Goal: Information Seeking & Learning: Learn about a topic

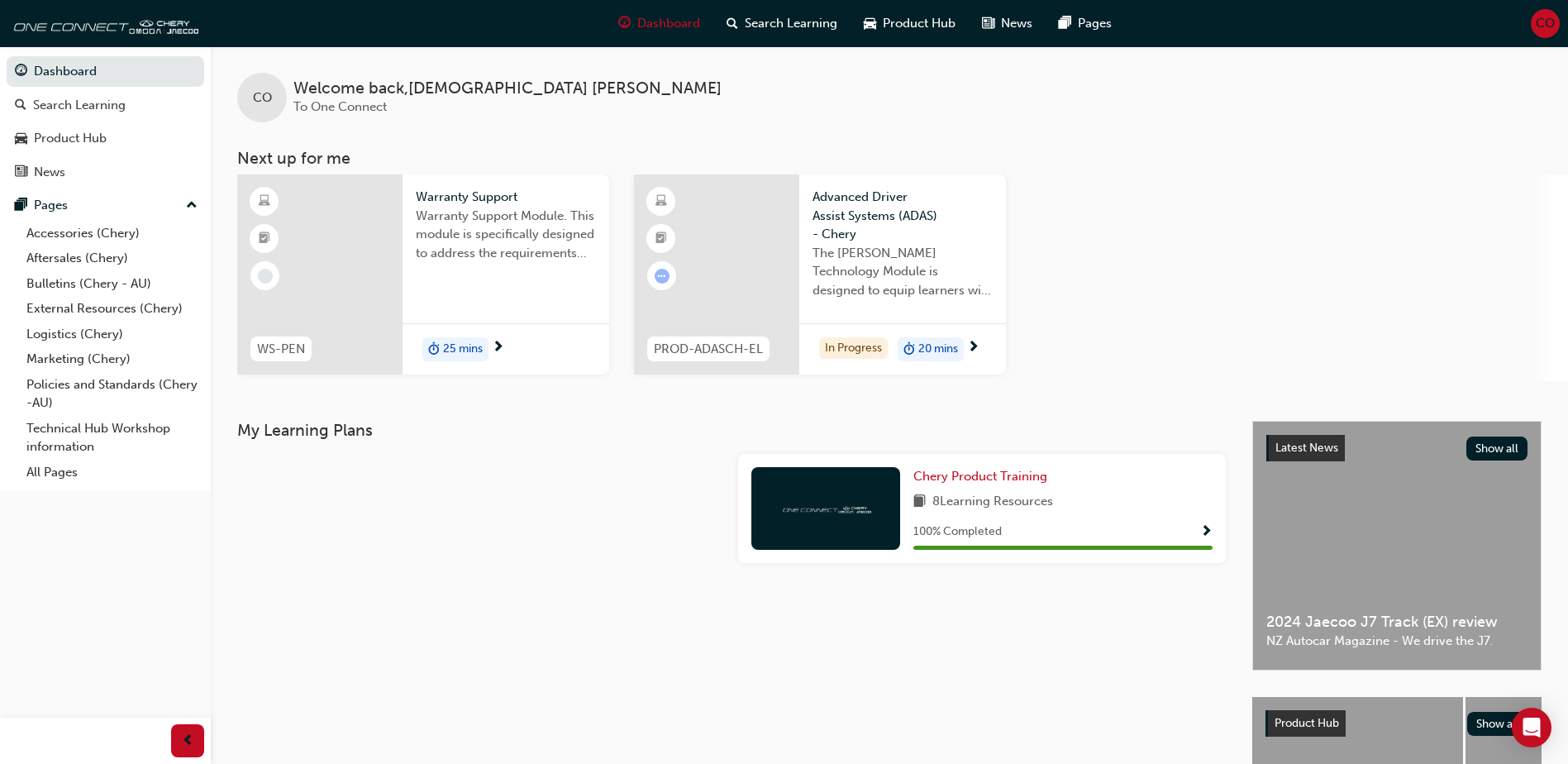
click at [875, 271] on span "The [PERSON_NAME] Technology Module is designed to equip learners with essentia…" at bounding box center [903, 272] width 180 height 56
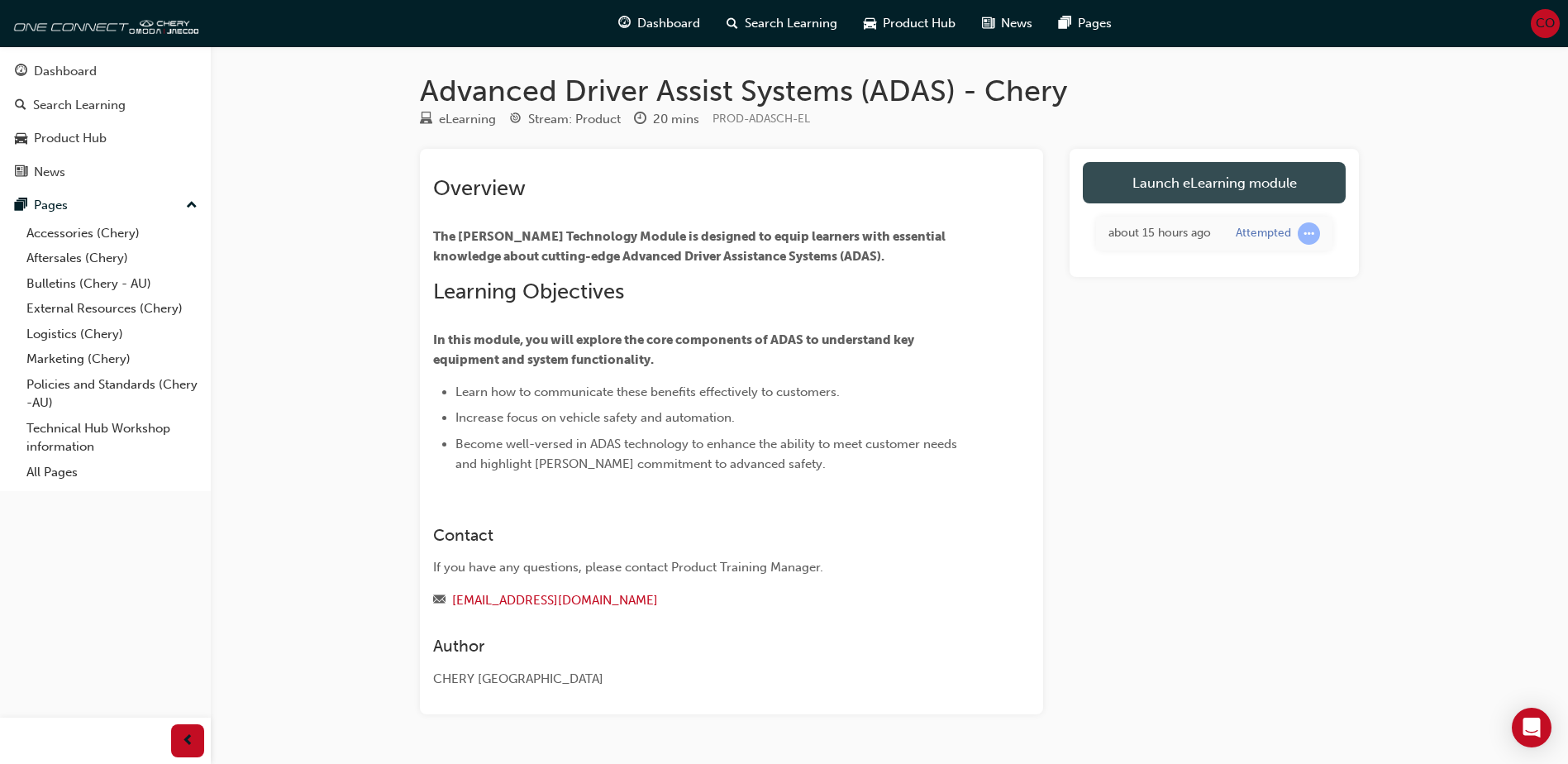
click at [1206, 171] on link "Launch eLearning module" at bounding box center [1215, 183] width 263 height 41
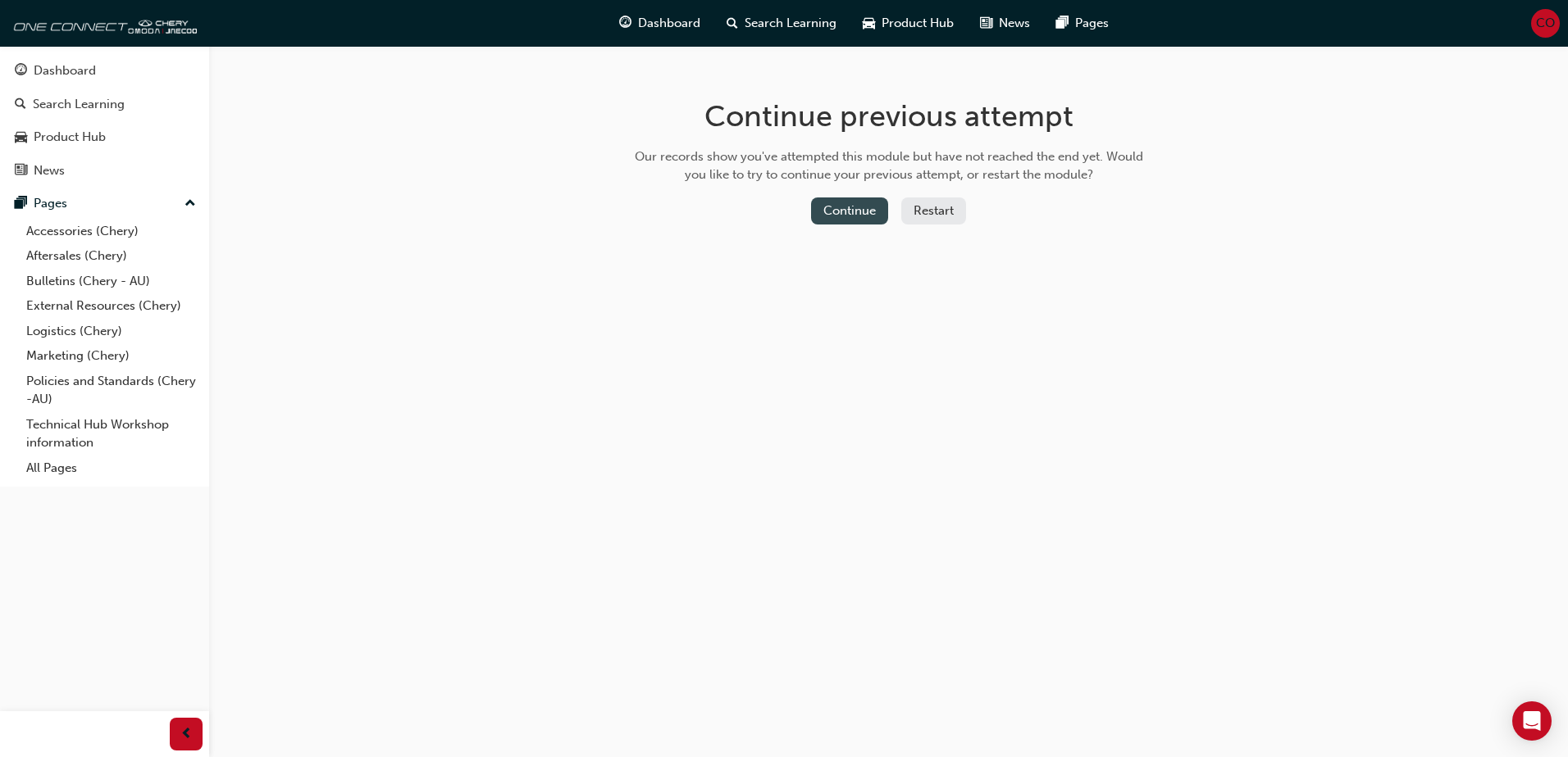
click at [860, 216] on button "Continue" at bounding box center [849, 211] width 77 height 27
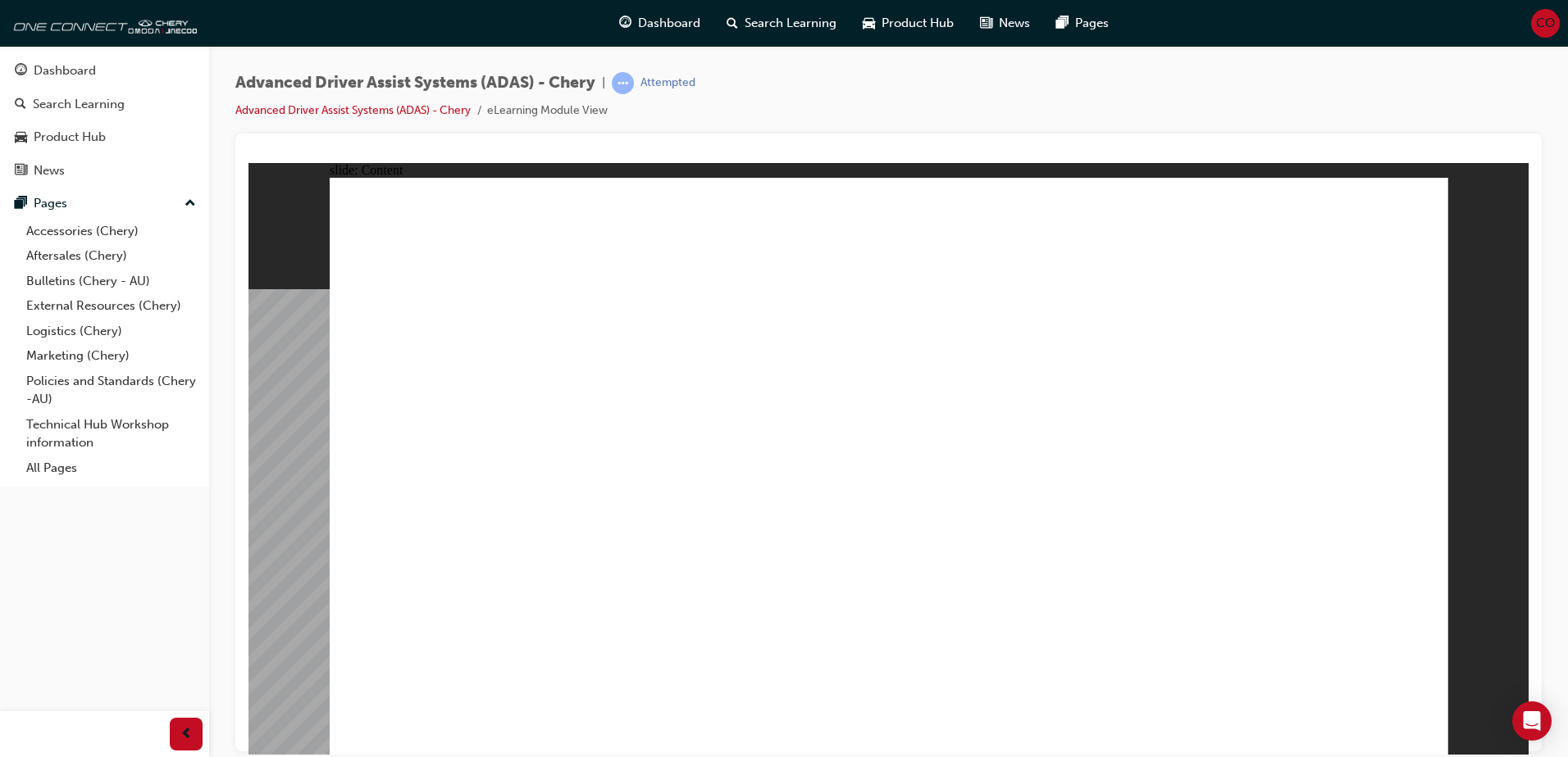
click at [357, 112] on link "Advanced Driver Assist Systems (ADAS) - Chery" at bounding box center [353, 110] width 235 height 14
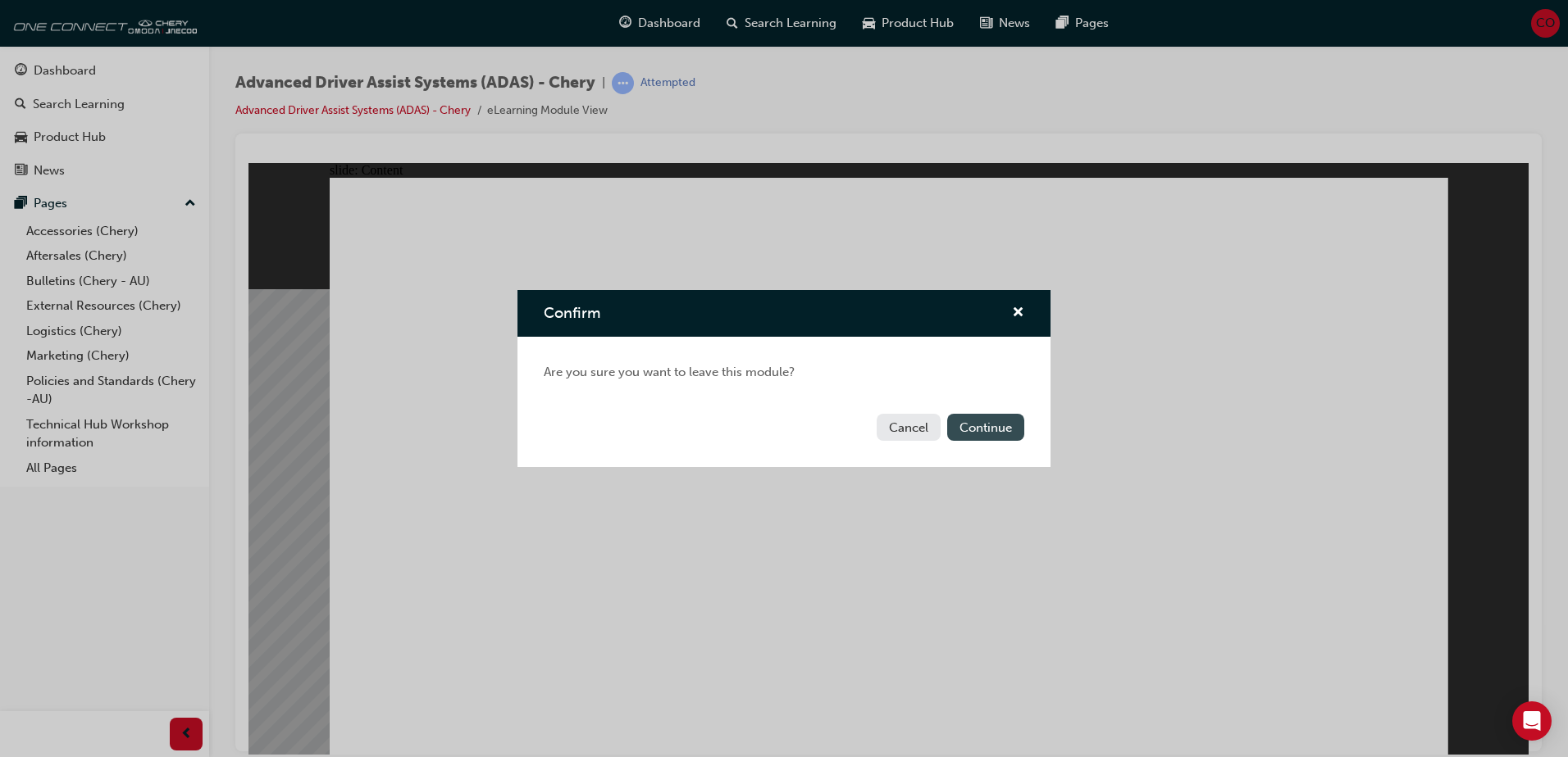
click at [975, 428] on button "Continue" at bounding box center [985, 427] width 77 height 27
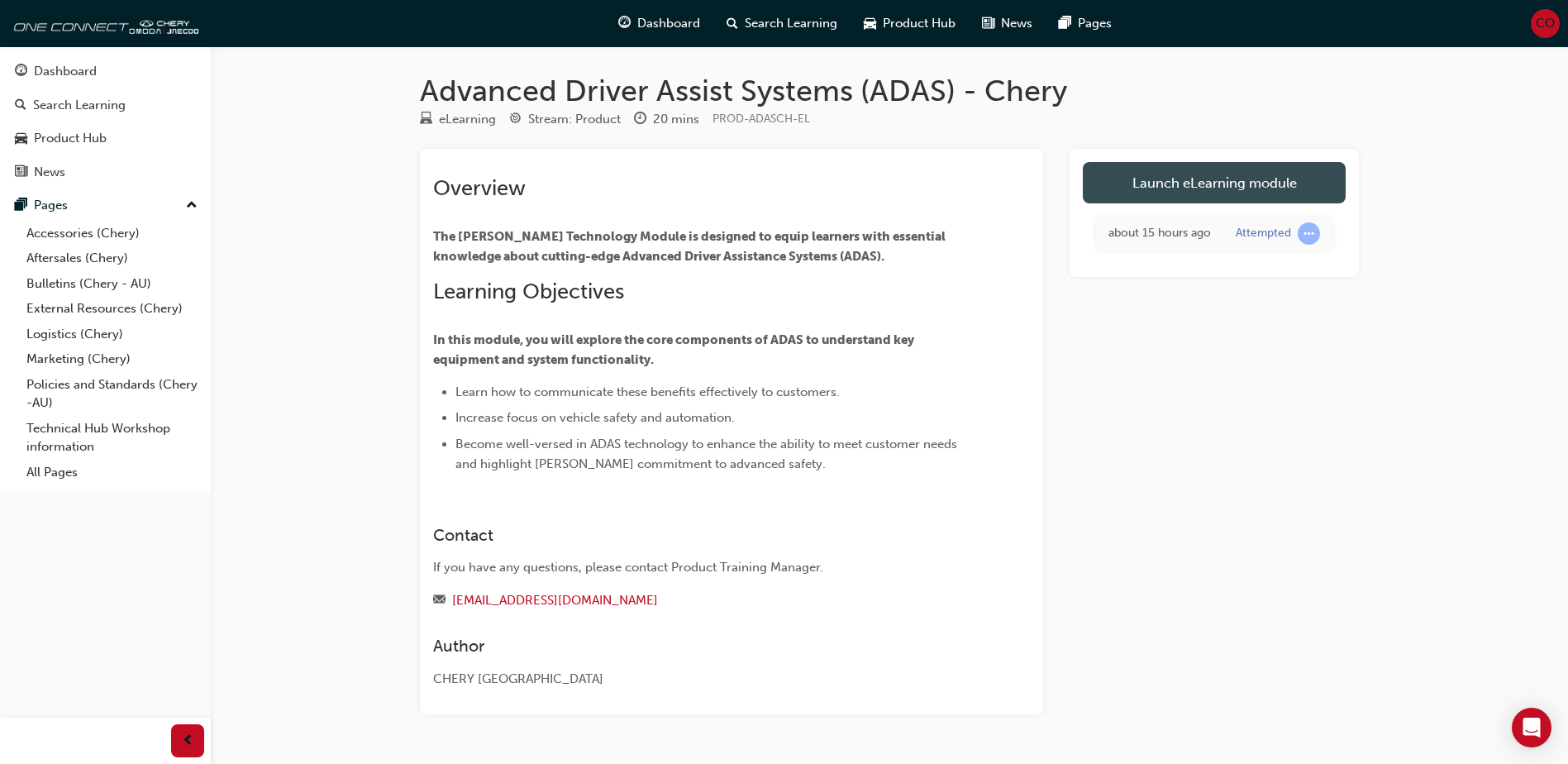
click at [1193, 187] on link "Launch eLearning module" at bounding box center [1215, 183] width 263 height 41
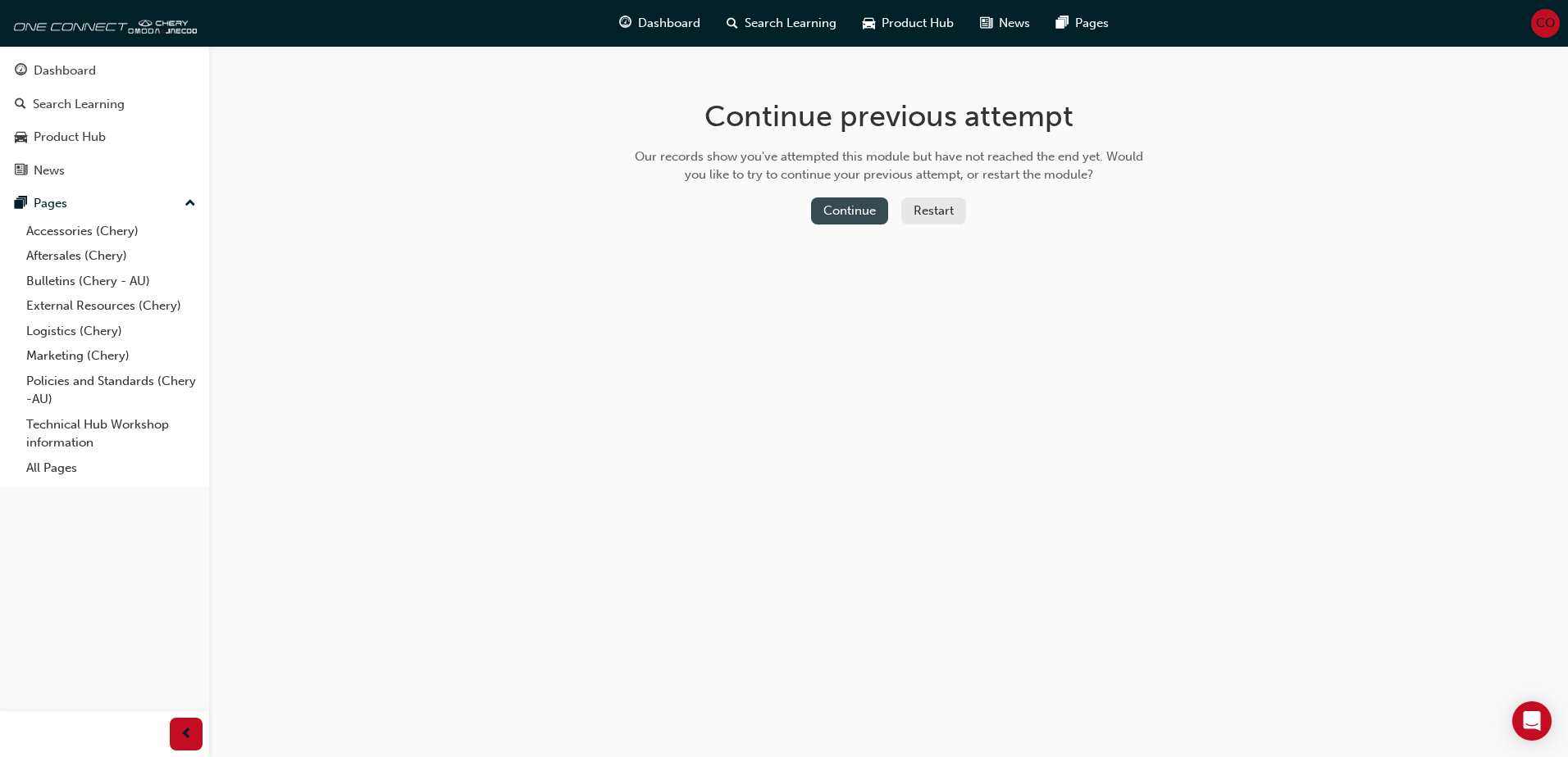
click at [862, 206] on button "Continue" at bounding box center [849, 211] width 77 height 27
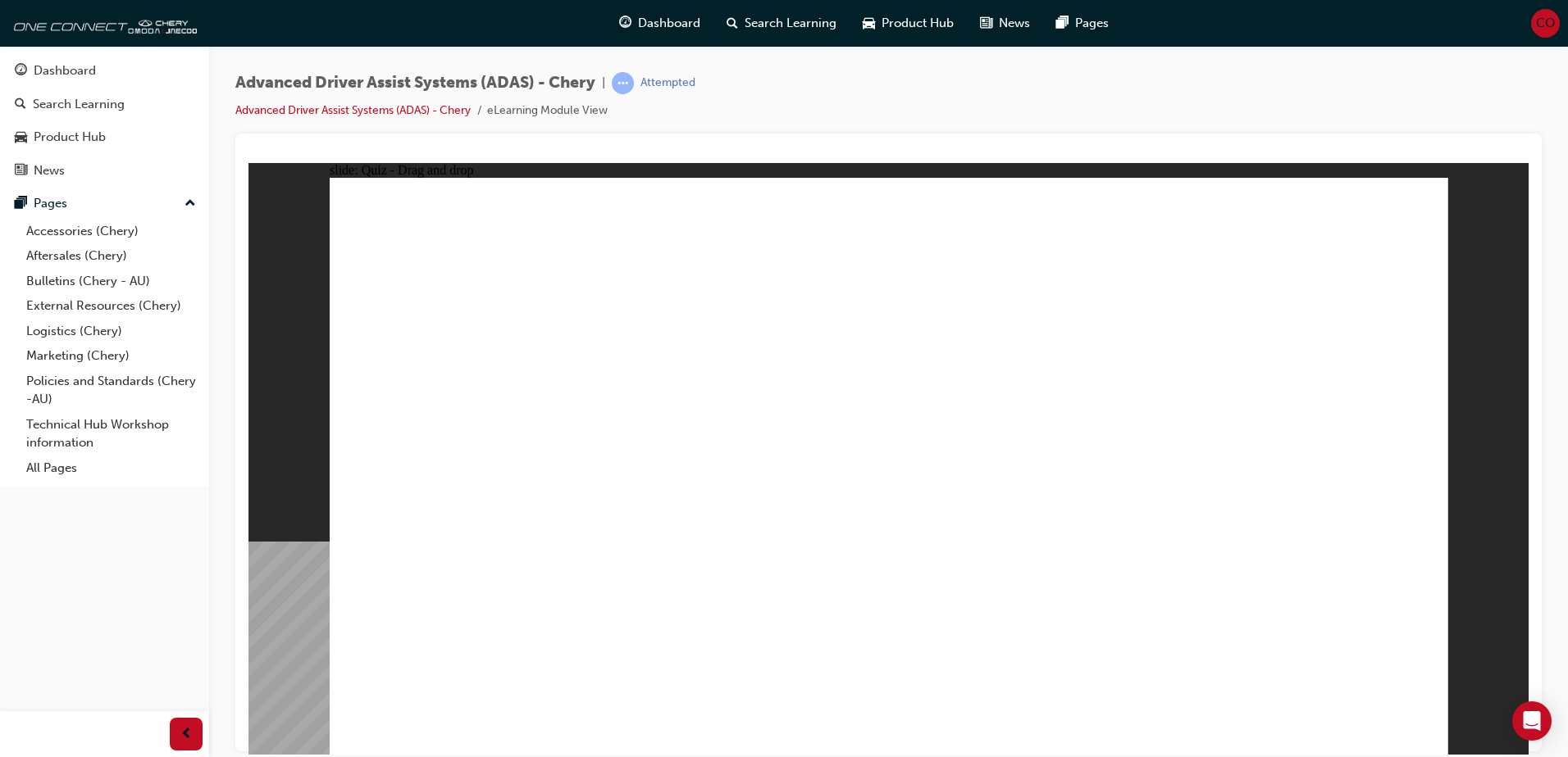
drag, startPoint x: 614, startPoint y: 639, endPoint x: 793, endPoint y: 228, distance: 448.3
drag, startPoint x: 819, startPoint y: 637, endPoint x: 1167, endPoint y: 245, distance: 524.2
drag, startPoint x: 1149, startPoint y: 629, endPoint x: 1152, endPoint y: 305, distance: 324.0
drag, startPoint x: 1013, startPoint y: 638, endPoint x: 877, endPoint y: 308, distance: 356.9
drag, startPoint x: 483, startPoint y: 641, endPoint x: 1197, endPoint y: 327, distance: 780.0
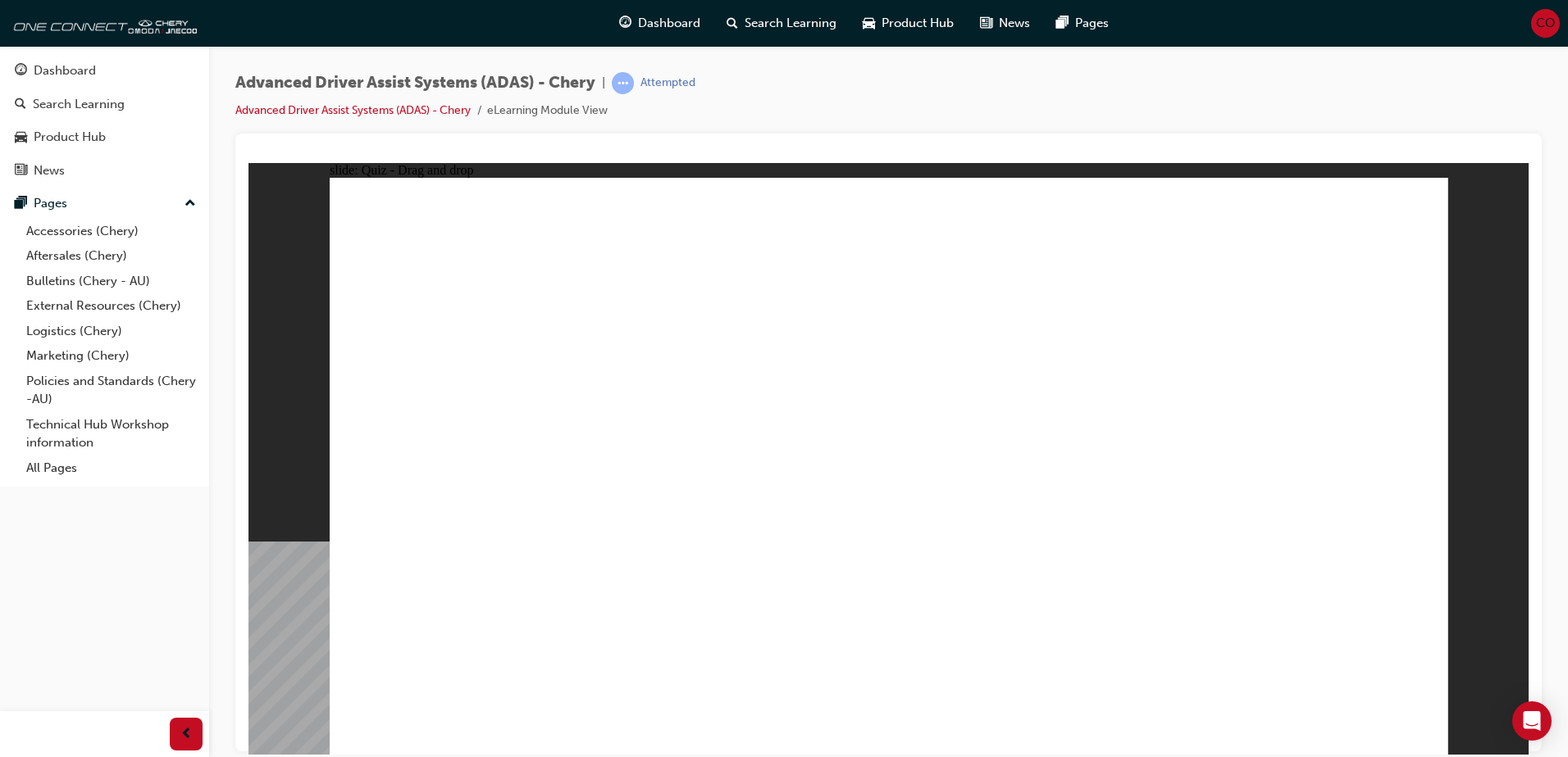
checkbox input "true"
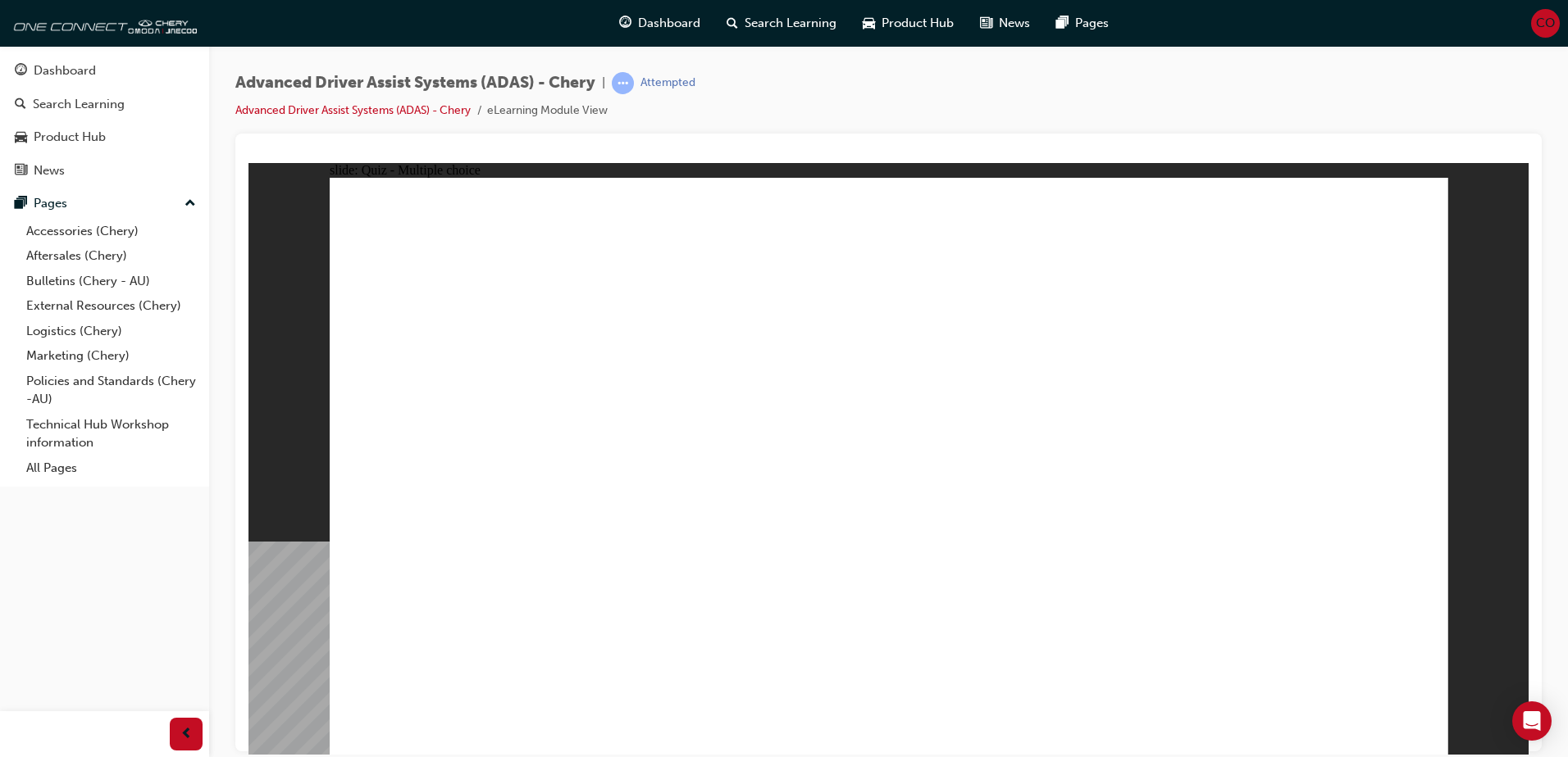
drag, startPoint x: 898, startPoint y: 239, endPoint x: 449, endPoint y: 551, distance: 546.8
drag, startPoint x: 1252, startPoint y: 289, endPoint x: 518, endPoint y: 555, distance: 780.7
drag, startPoint x: 888, startPoint y: 286, endPoint x: 649, endPoint y: 539, distance: 348.0
drag, startPoint x: 1018, startPoint y: 289, endPoint x: 745, endPoint y: 544, distance: 373.6
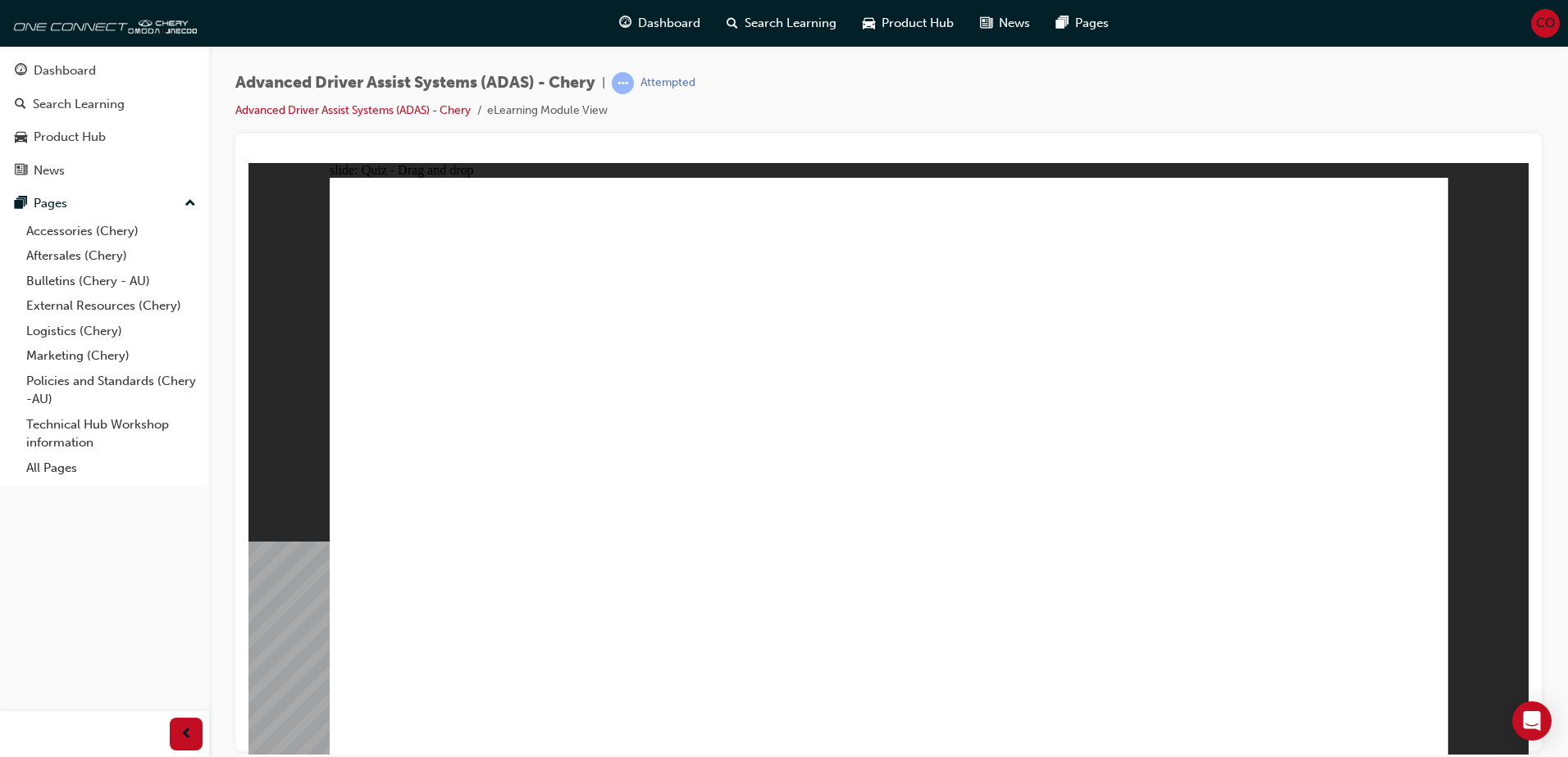
drag, startPoint x: 1026, startPoint y: 237, endPoint x: 920, endPoint y: 571, distance: 350.4
drag, startPoint x: 1118, startPoint y: 232, endPoint x: 996, endPoint y: 535, distance: 326.6
drag, startPoint x: 1114, startPoint y: 287, endPoint x: 1090, endPoint y: 548, distance: 262.1
drag, startPoint x: 1237, startPoint y: 241, endPoint x: 1193, endPoint y: 559, distance: 321.0
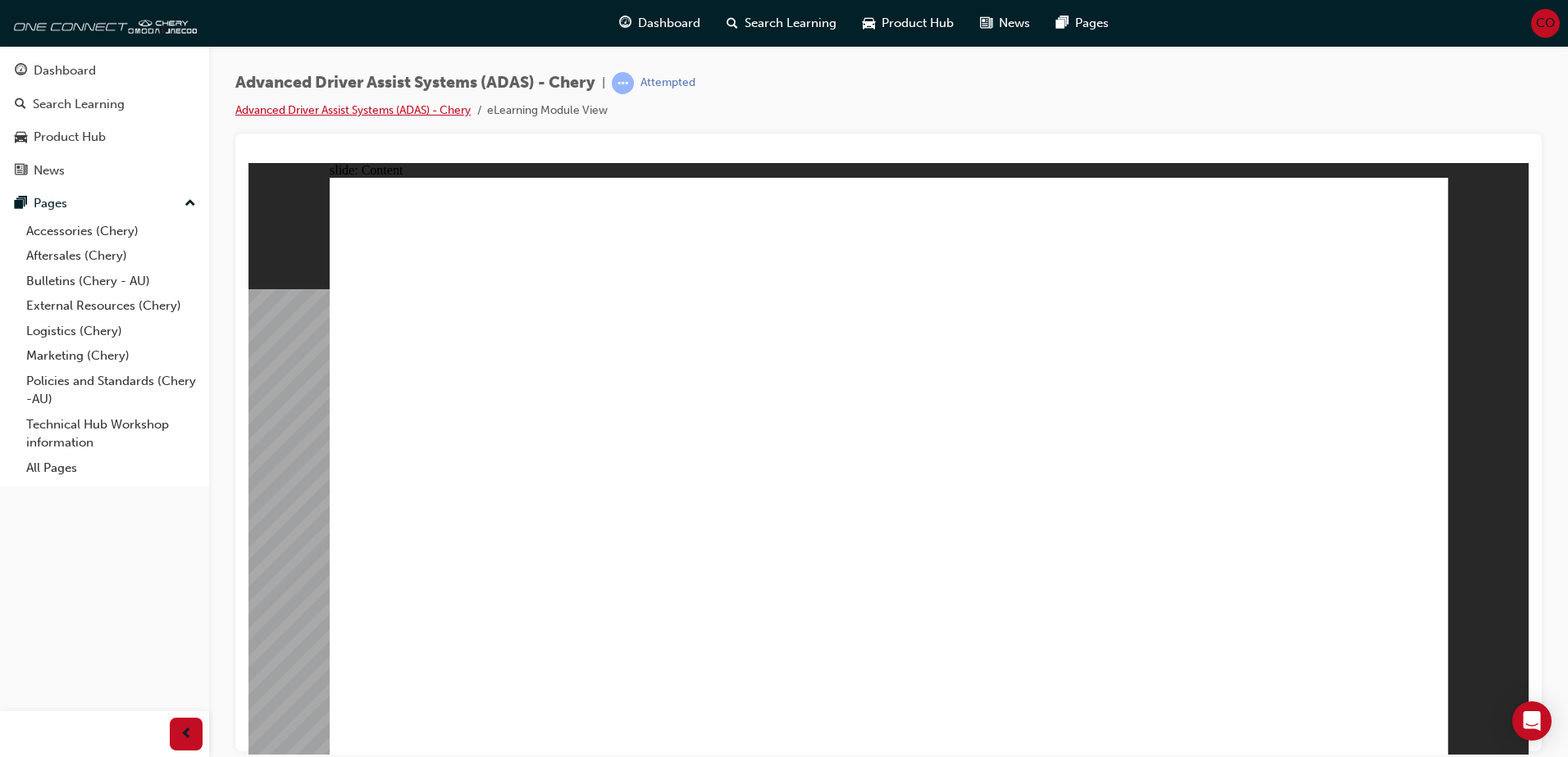
click at [411, 112] on link "Advanced Driver Assist Systems (ADAS) - Chery" at bounding box center [353, 110] width 235 height 14
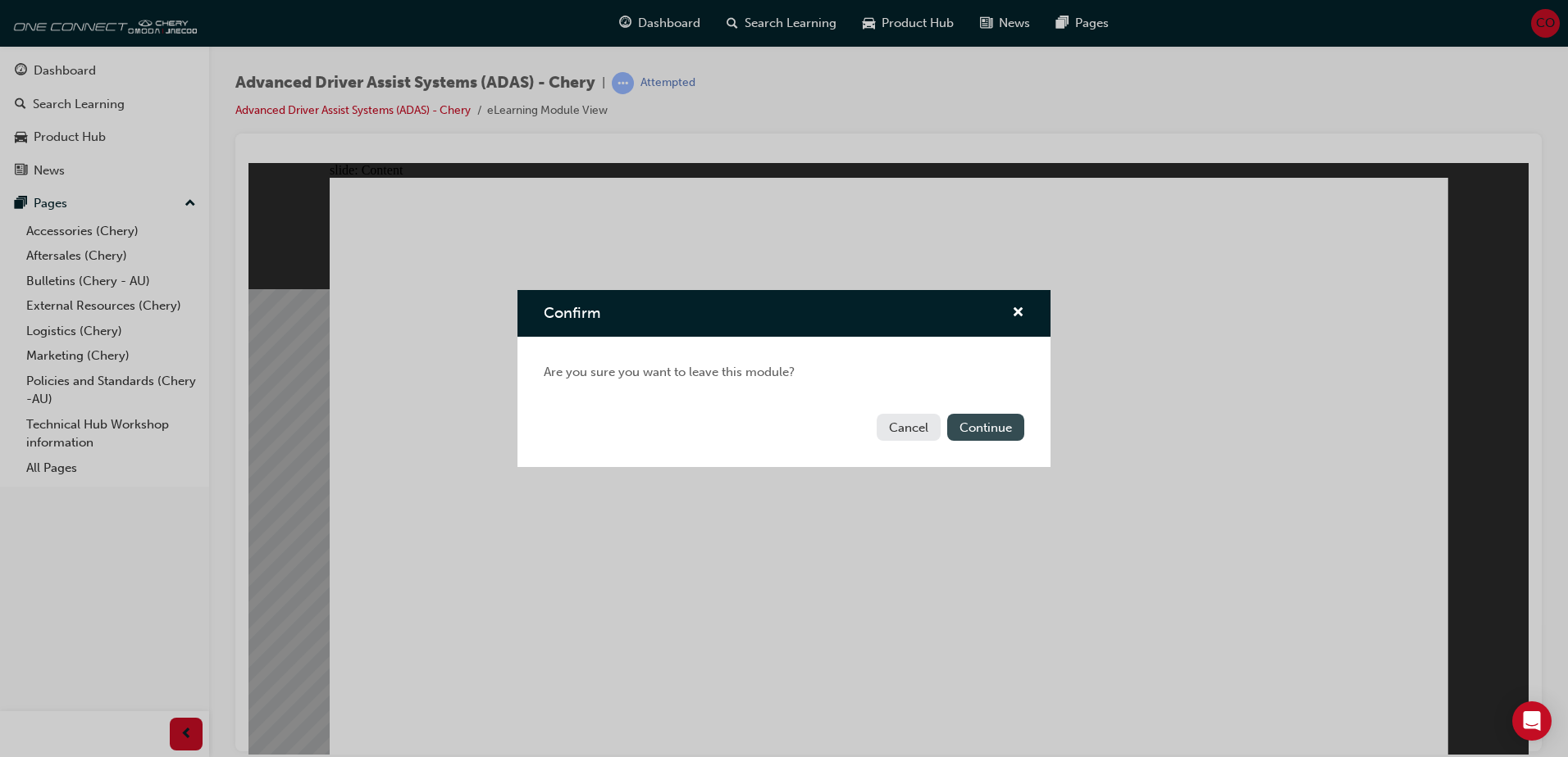
click at [988, 423] on button "Continue" at bounding box center [985, 427] width 77 height 27
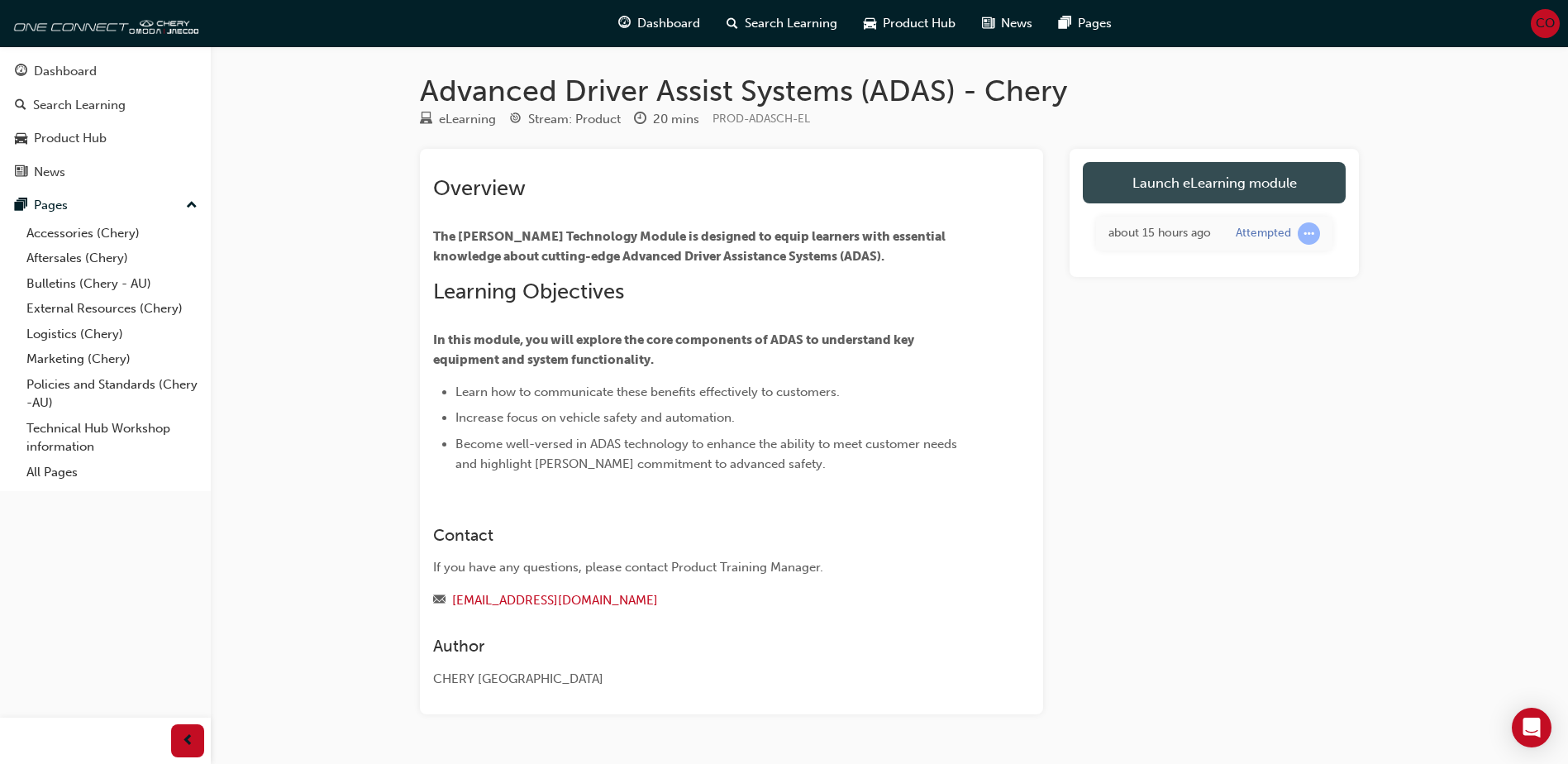
click at [1235, 187] on link "Launch eLearning module" at bounding box center [1215, 183] width 263 height 41
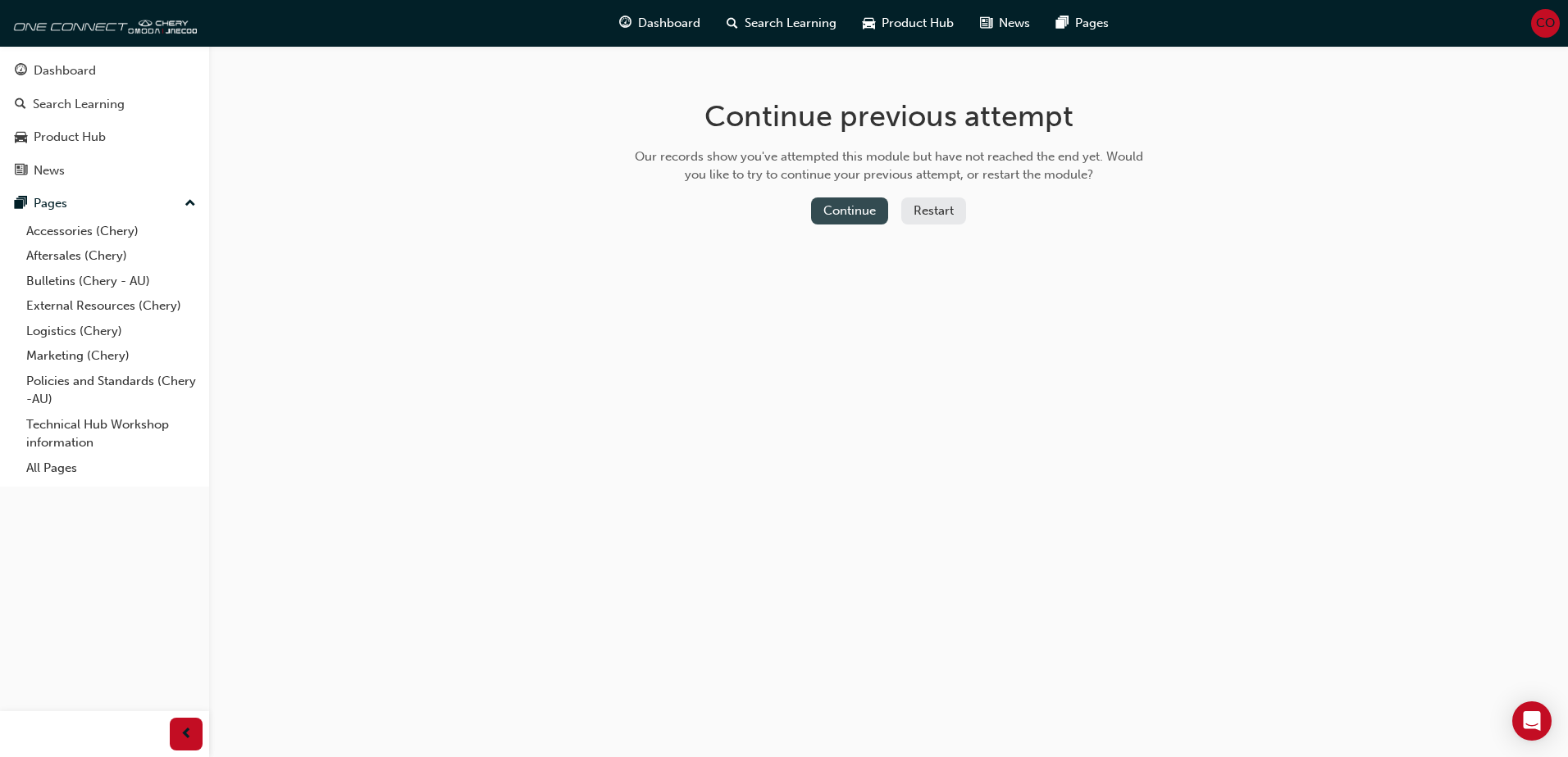
click at [856, 212] on button "Continue" at bounding box center [849, 211] width 77 height 27
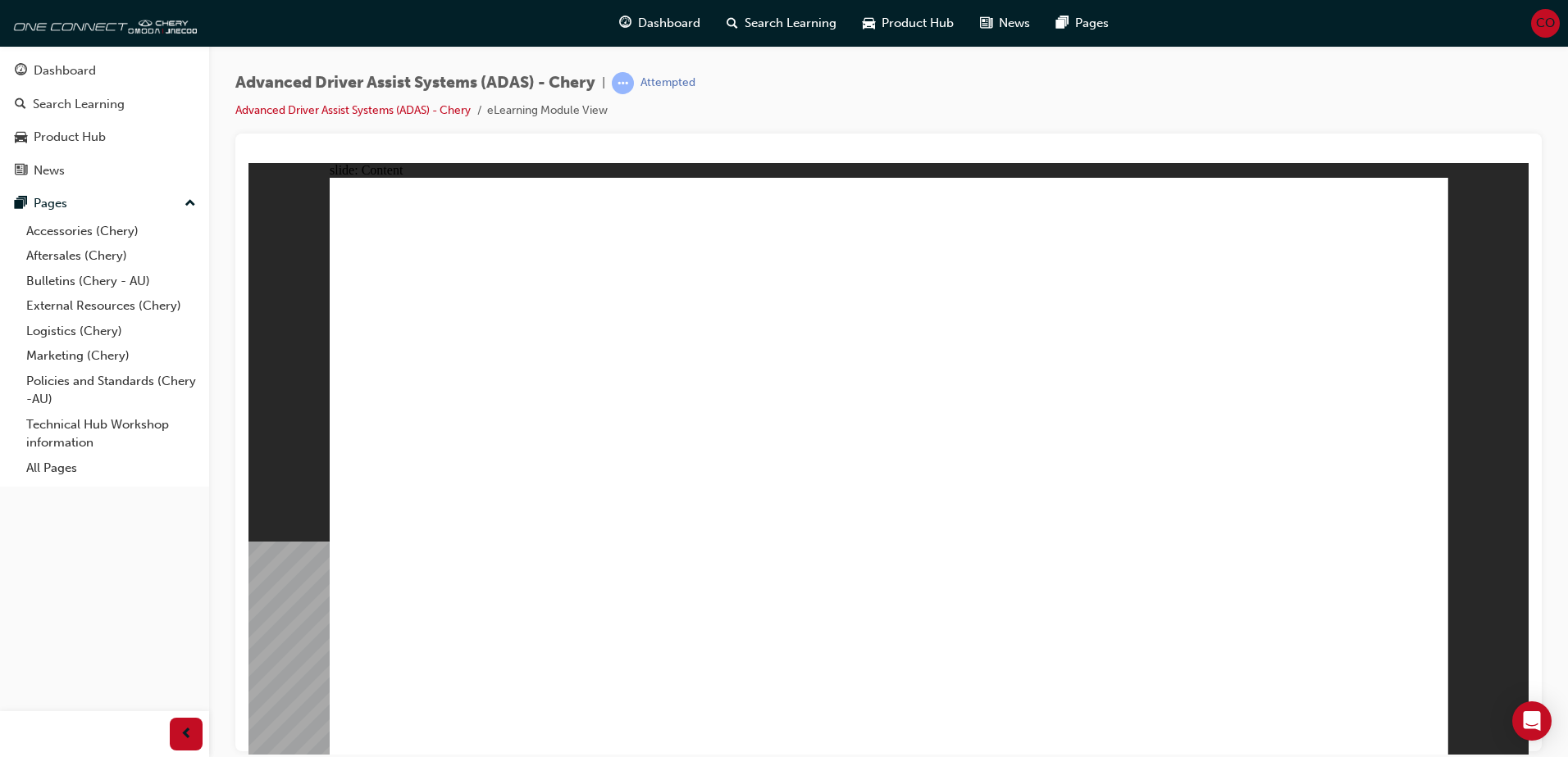
drag, startPoint x: 995, startPoint y: 641, endPoint x: 832, endPoint y: 243, distance: 430.1
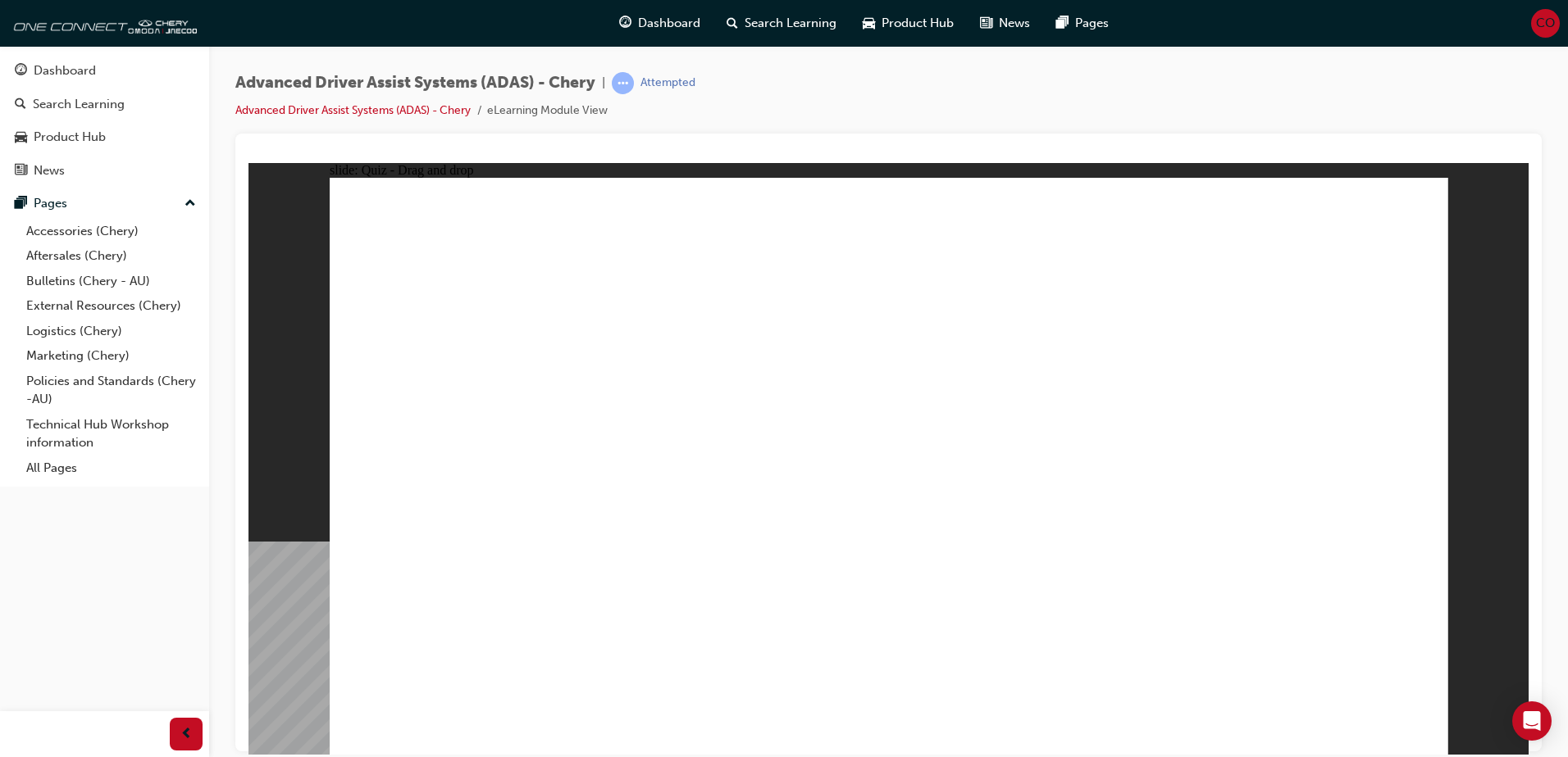
drag, startPoint x: 1145, startPoint y: 635, endPoint x: 838, endPoint y: 304, distance: 451.5
drag, startPoint x: 856, startPoint y: 636, endPoint x: 1187, endPoint y: 247, distance: 510.8
drag, startPoint x: 646, startPoint y: 645, endPoint x: 1204, endPoint y: 326, distance: 642.7
drag, startPoint x: 471, startPoint y: 641, endPoint x: 1192, endPoint y: 308, distance: 794.2
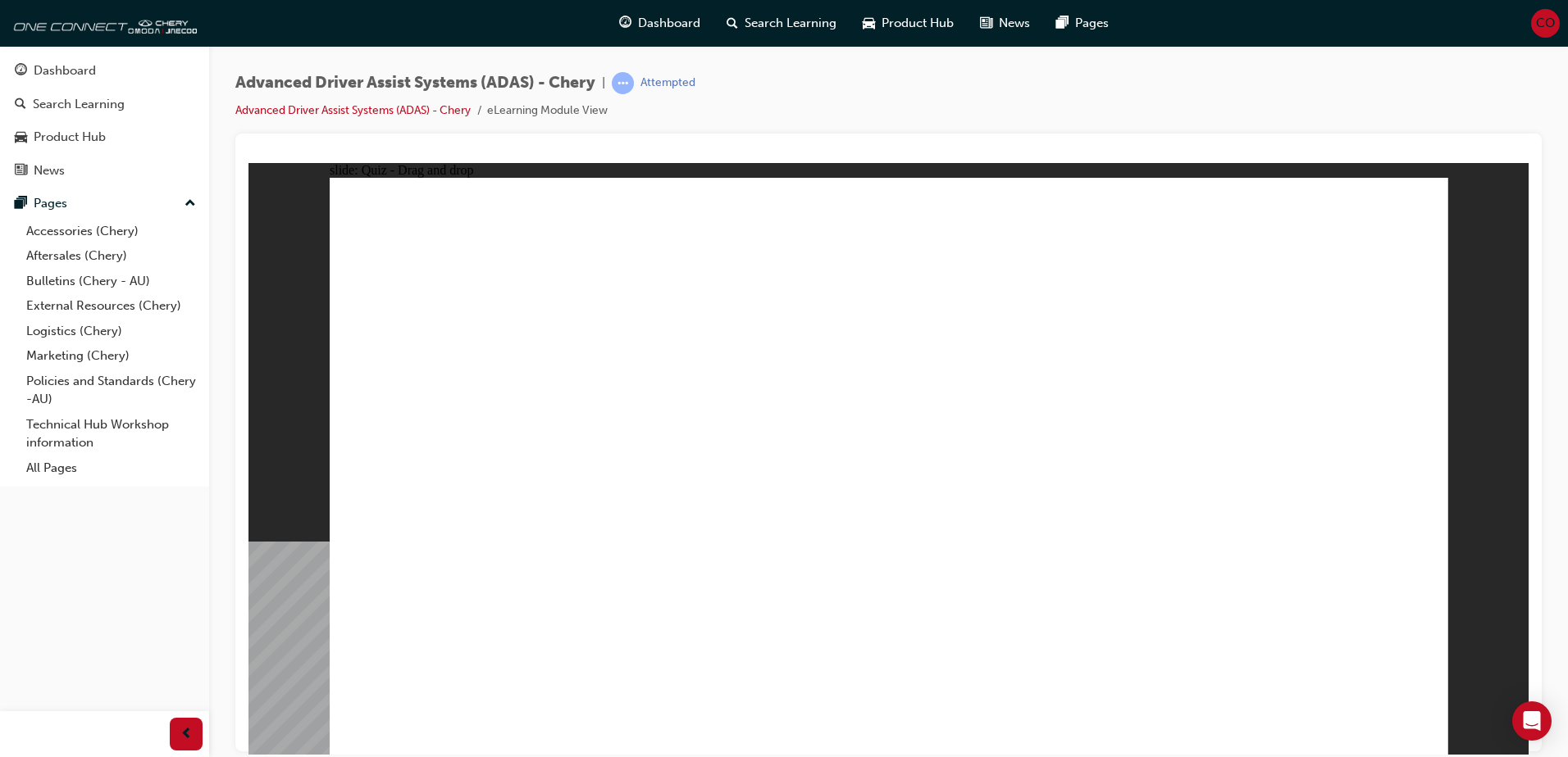
checkbox input "true"
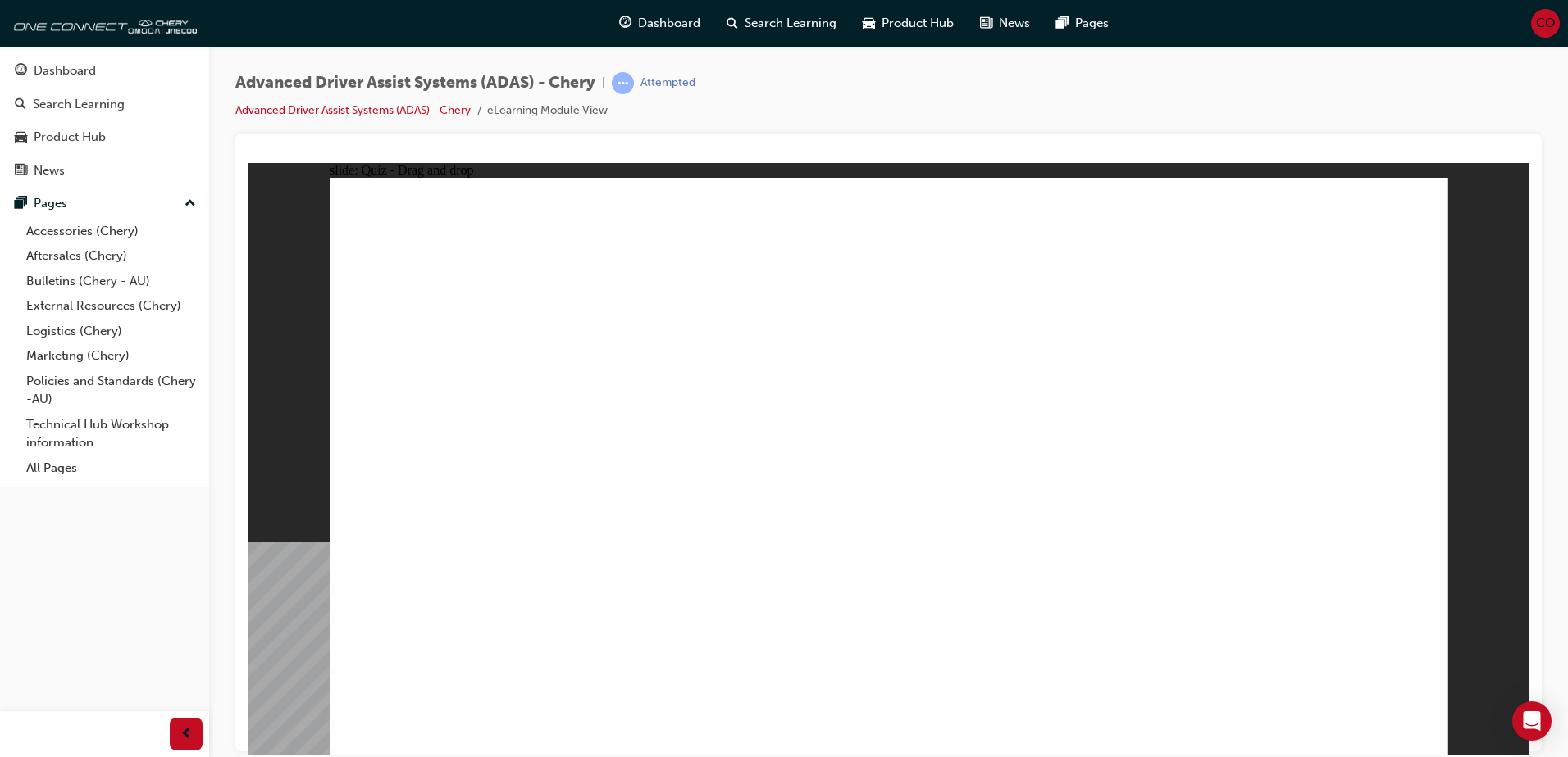
drag, startPoint x: 905, startPoint y: 238, endPoint x: 916, endPoint y: 544, distance: 306.2
drag, startPoint x: 1241, startPoint y: 280, endPoint x: 982, endPoint y: 538, distance: 365.6
drag, startPoint x: 908, startPoint y: 289, endPoint x: 1130, endPoint y: 548, distance: 341.1
drag, startPoint x: 1022, startPoint y: 239, endPoint x: 1203, endPoint y: 540, distance: 351.2
drag, startPoint x: 1022, startPoint y: 293, endPoint x: 487, endPoint y: 550, distance: 593.5
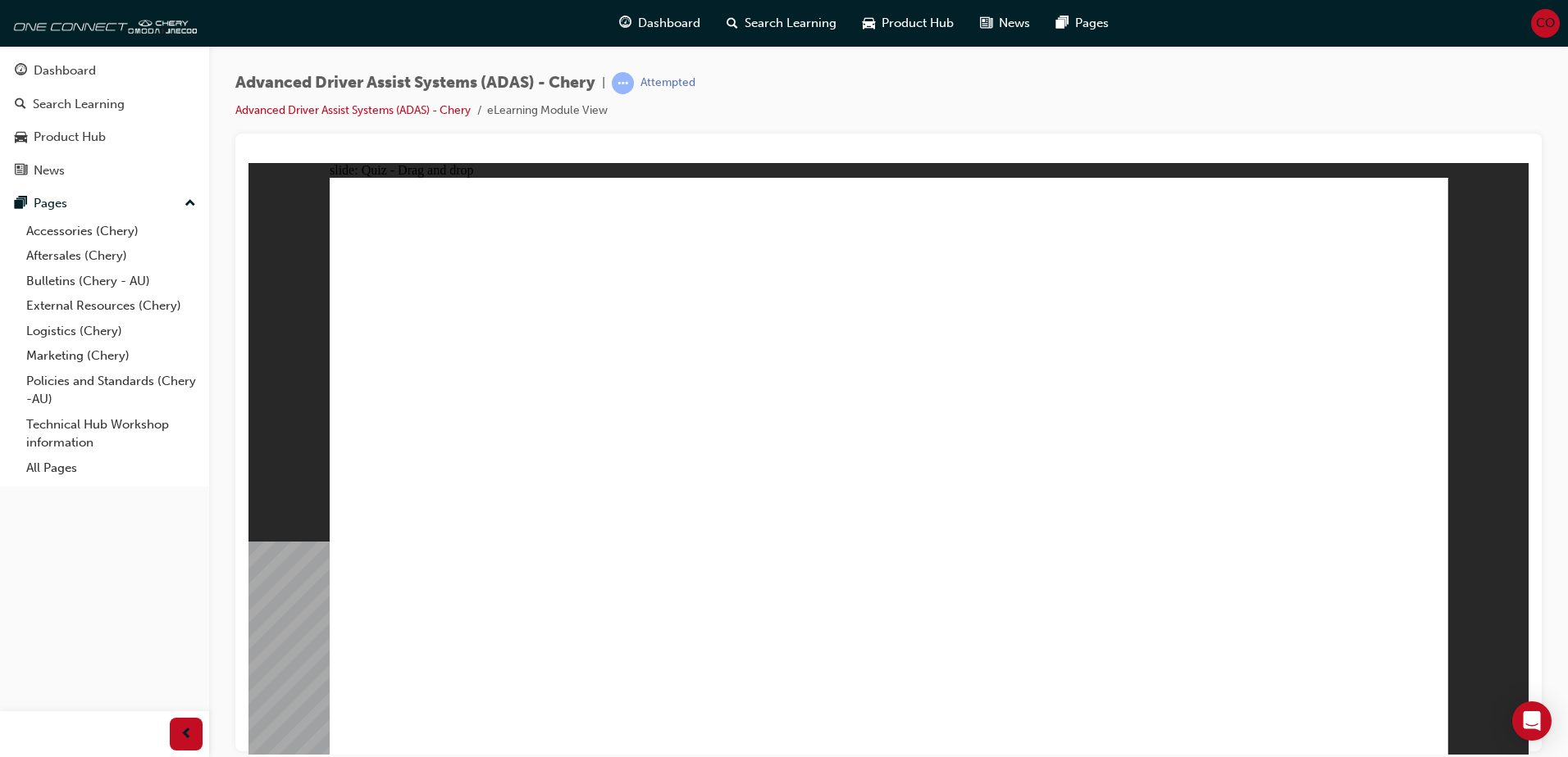
drag, startPoint x: 1140, startPoint y: 290, endPoint x: 550, endPoint y: 547, distance: 643.5
drag, startPoint x: 1129, startPoint y: 236, endPoint x: 638, endPoint y: 538, distance: 576.4
drag, startPoint x: 1220, startPoint y: 246, endPoint x: 717, endPoint y: 544, distance: 584.6
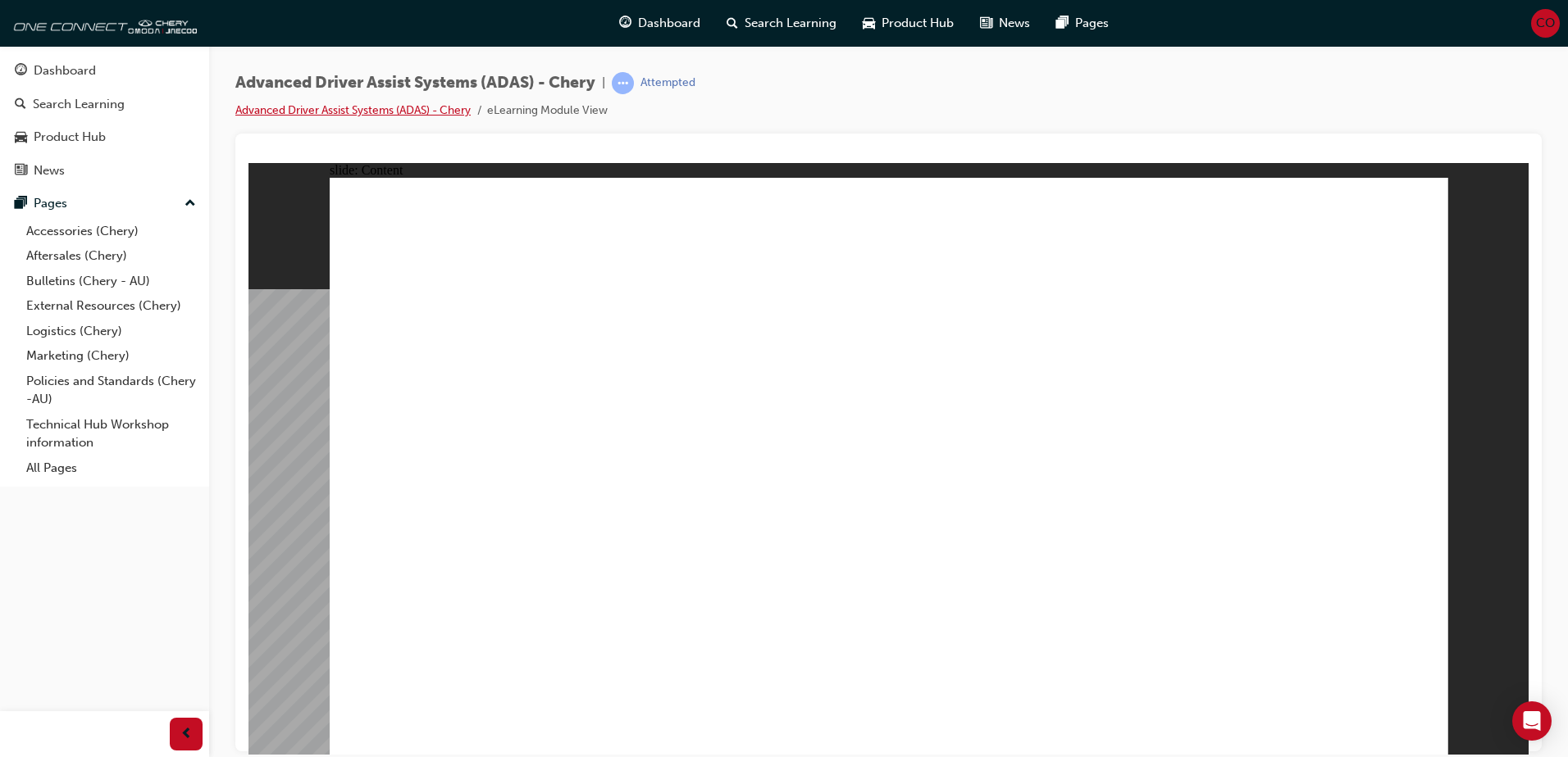
click at [357, 107] on link "Advanced Driver Assist Systems (ADAS) - Chery" at bounding box center [353, 110] width 235 height 14
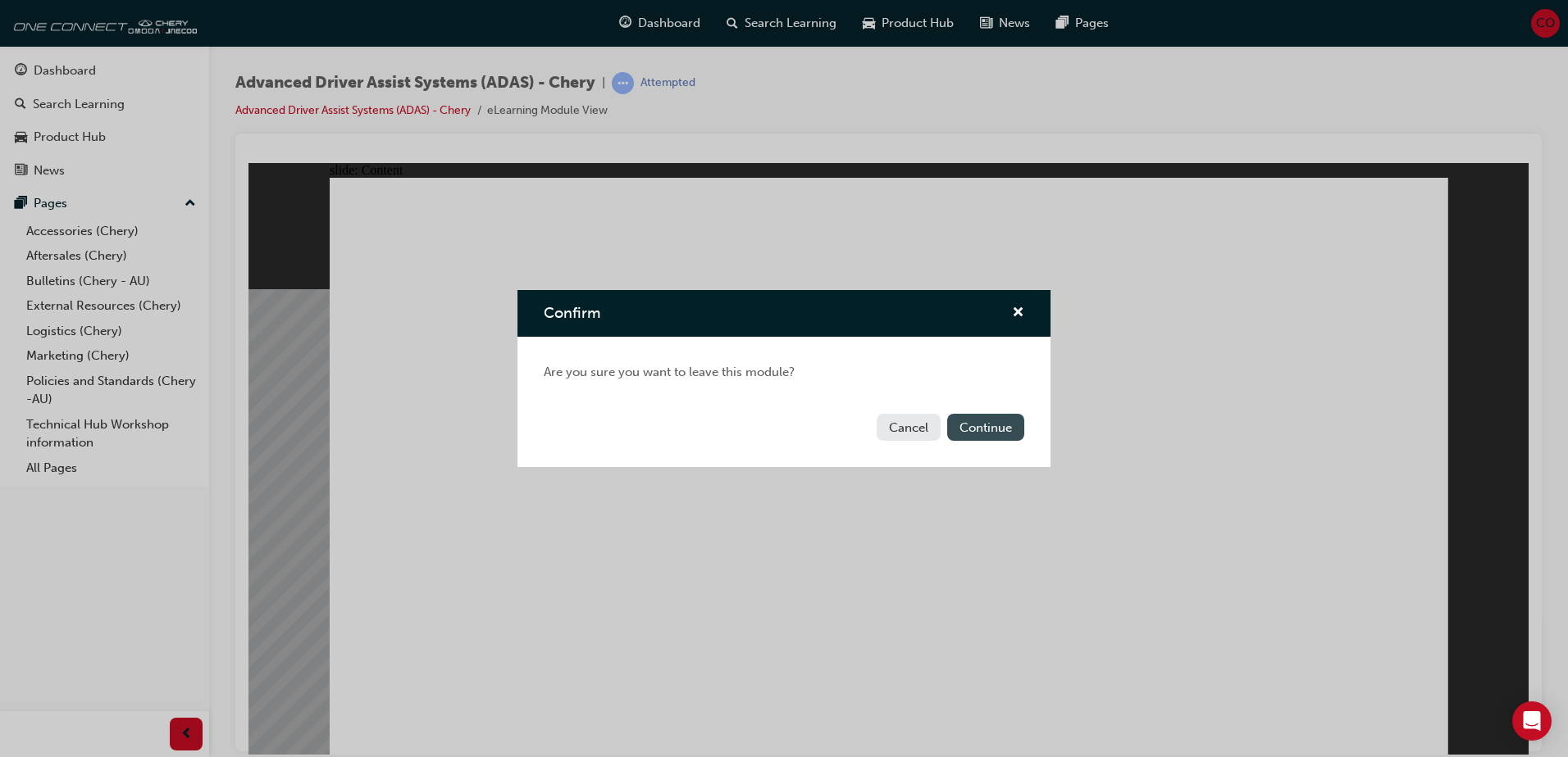
click at [979, 425] on button "Continue" at bounding box center [985, 427] width 77 height 27
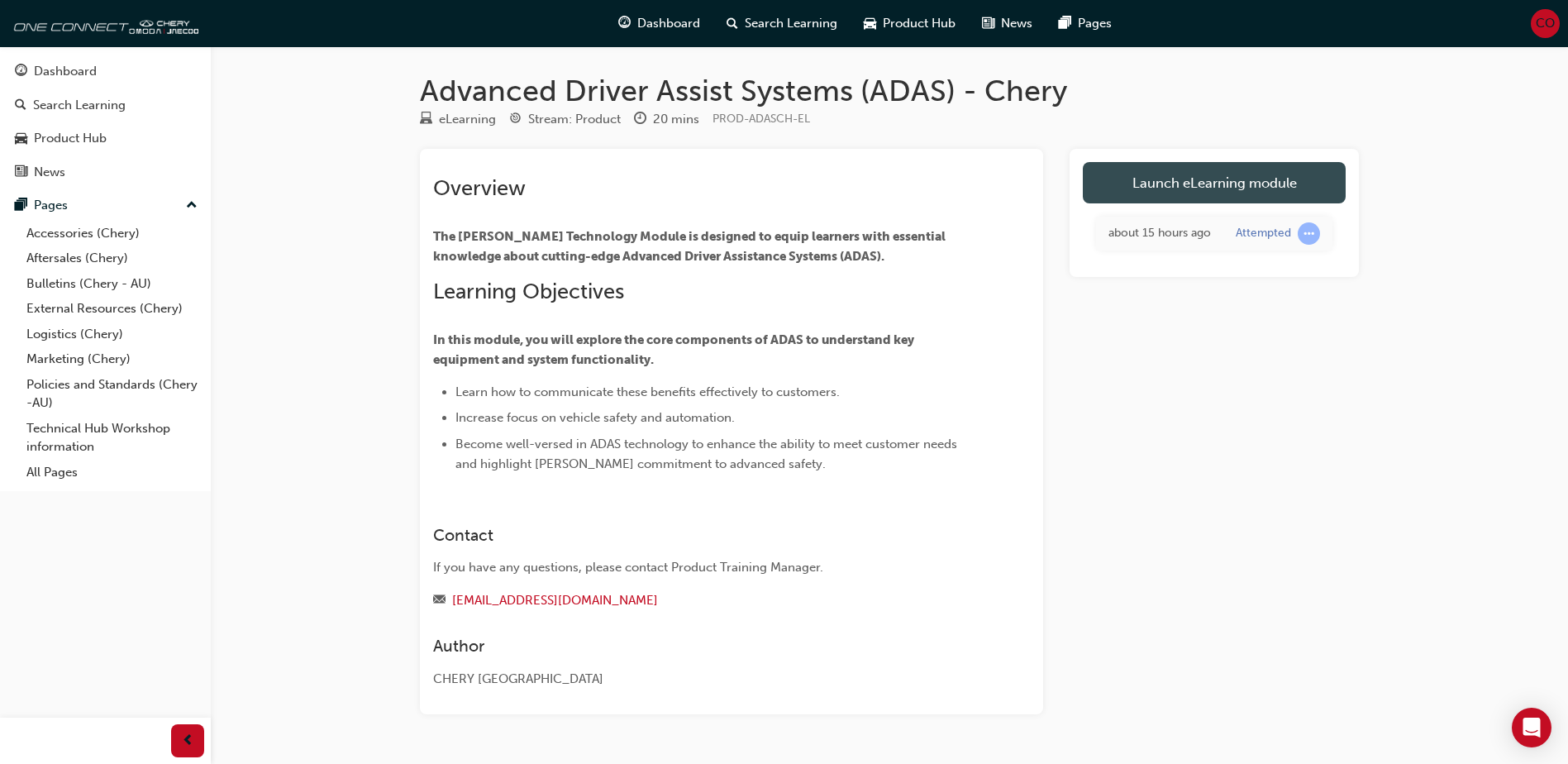
click at [1235, 177] on link "Launch eLearning module" at bounding box center [1215, 183] width 263 height 41
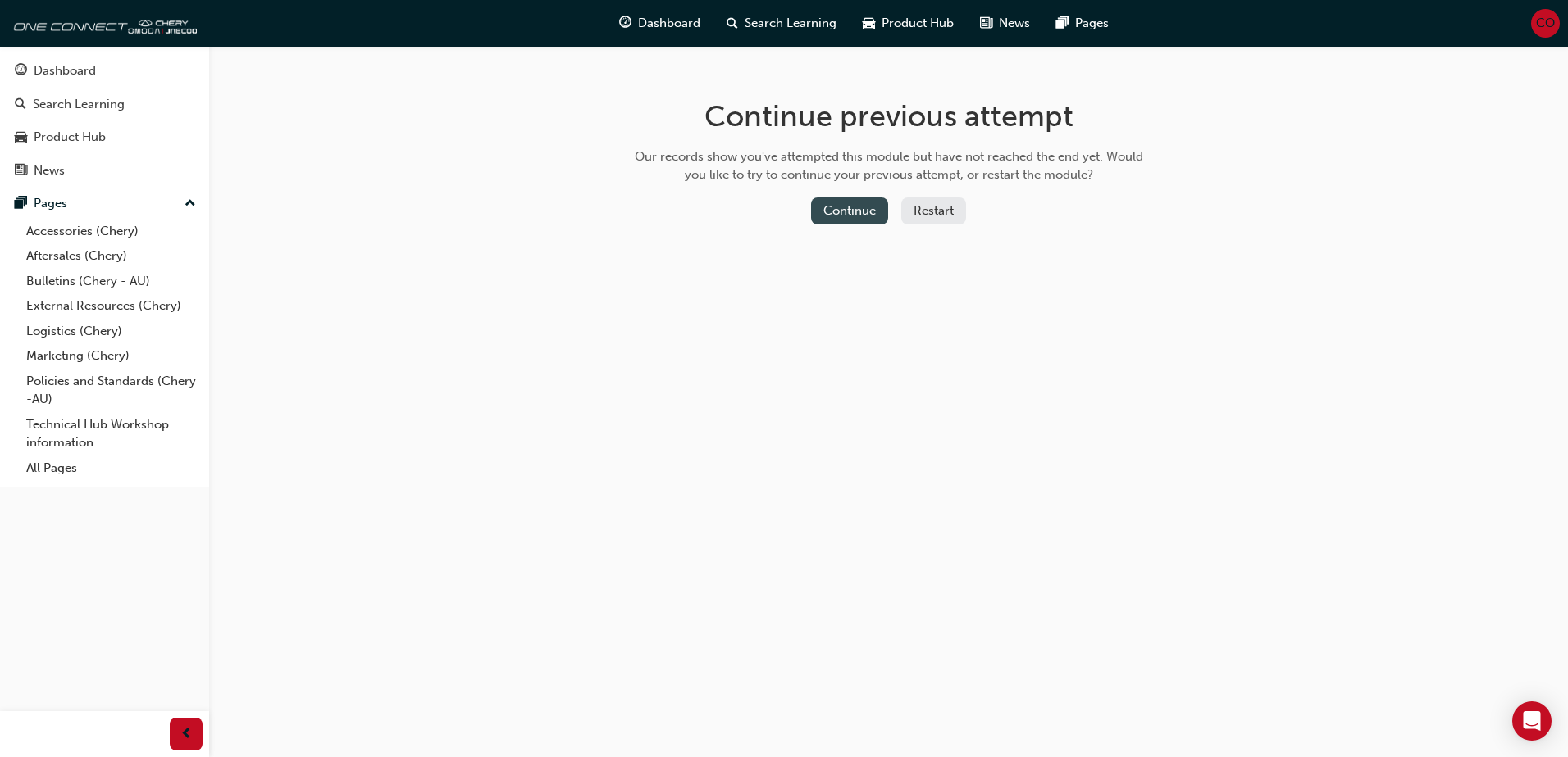
click at [837, 208] on button "Continue" at bounding box center [849, 211] width 77 height 27
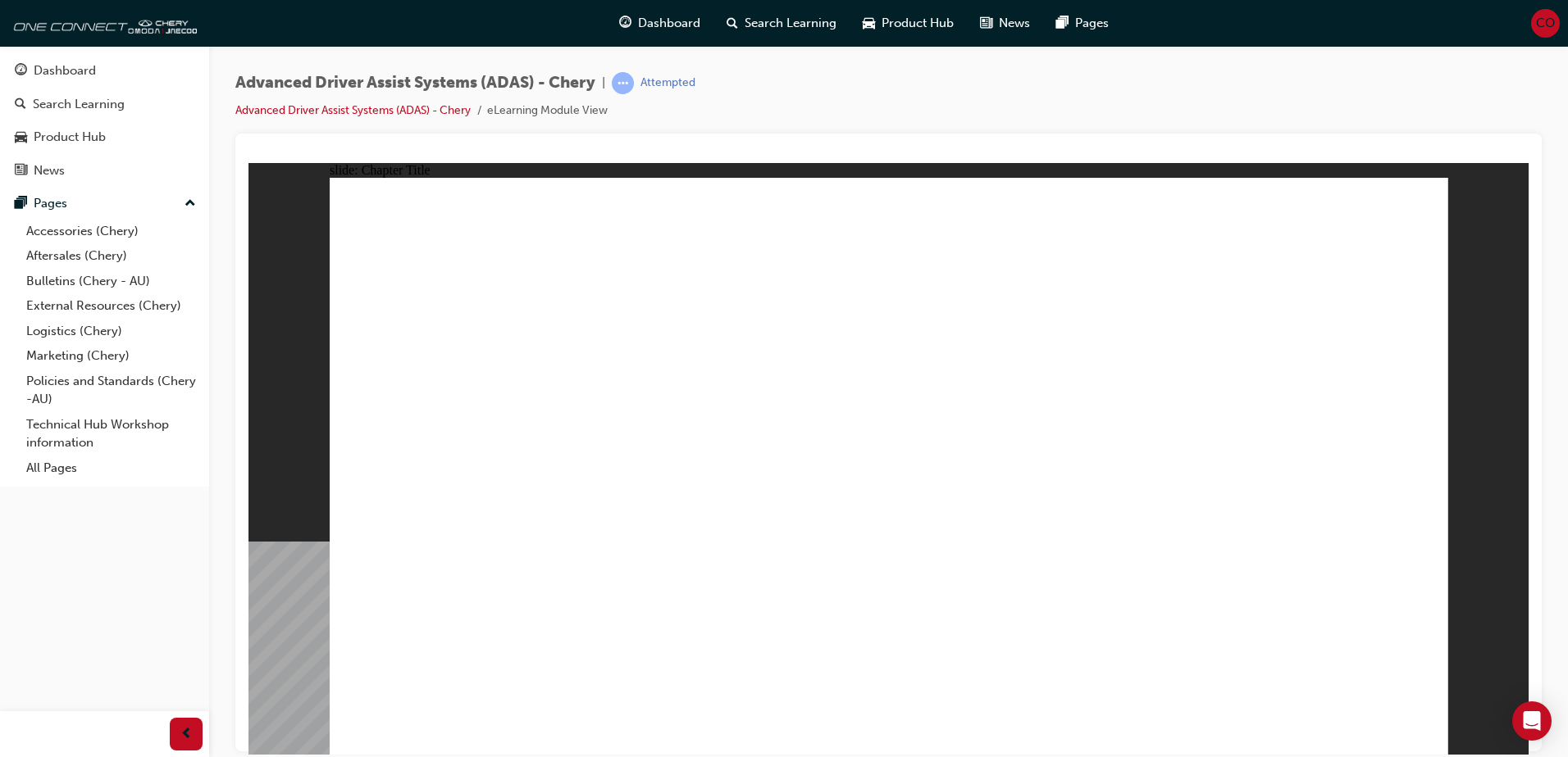
drag, startPoint x: 833, startPoint y: 639, endPoint x: 820, endPoint y: 233, distance: 406.2
drag, startPoint x: 679, startPoint y: 640, endPoint x: 1015, endPoint y: 243, distance: 520.1
drag, startPoint x: 465, startPoint y: 635, endPoint x: 1163, endPoint y: 240, distance: 802.0
drag, startPoint x: 1021, startPoint y: 648, endPoint x: 1214, endPoint y: 351, distance: 354.2
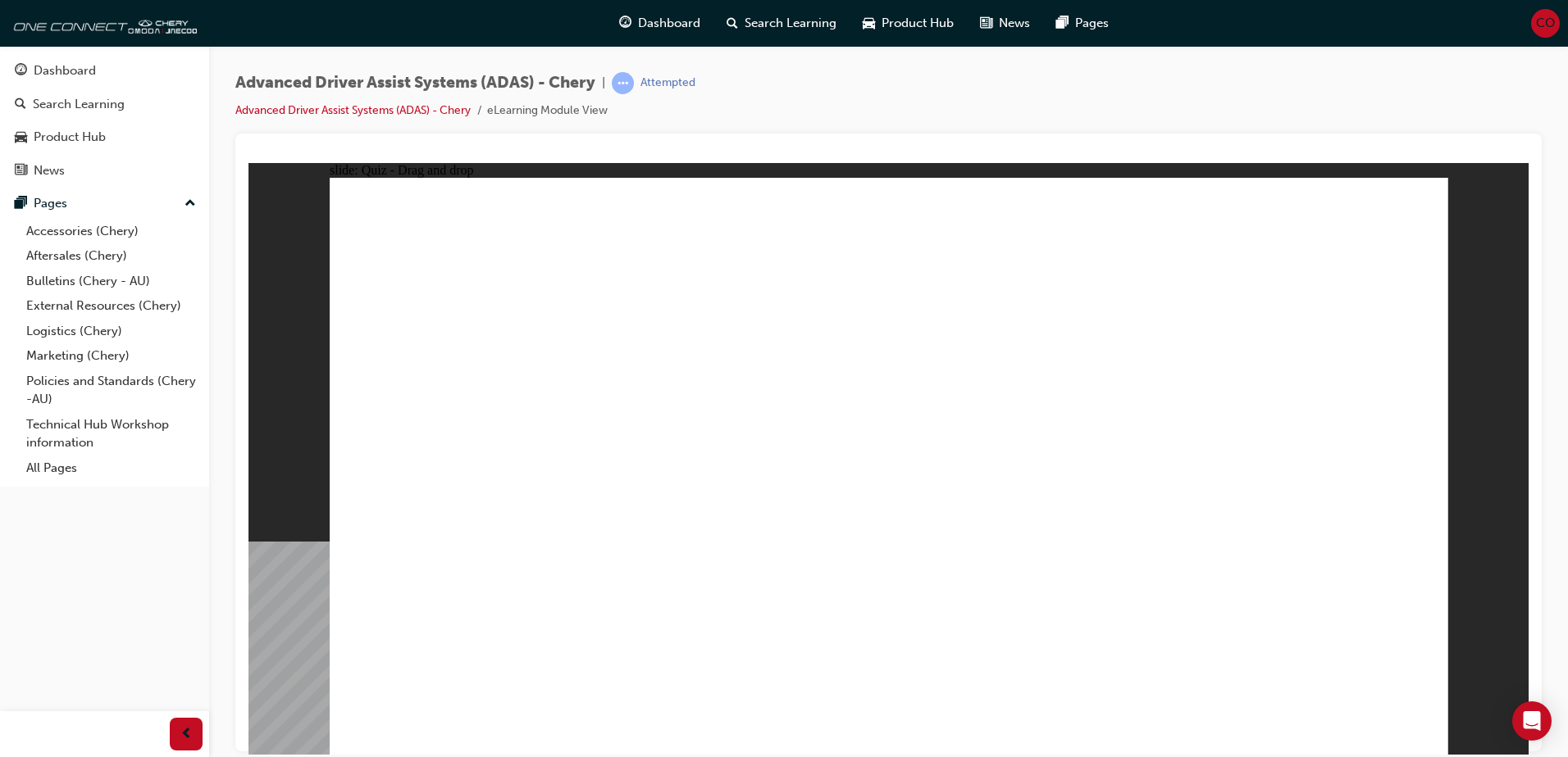
drag, startPoint x: 1217, startPoint y: 645, endPoint x: 1219, endPoint y: 346, distance: 299.0
checkbox input "true"
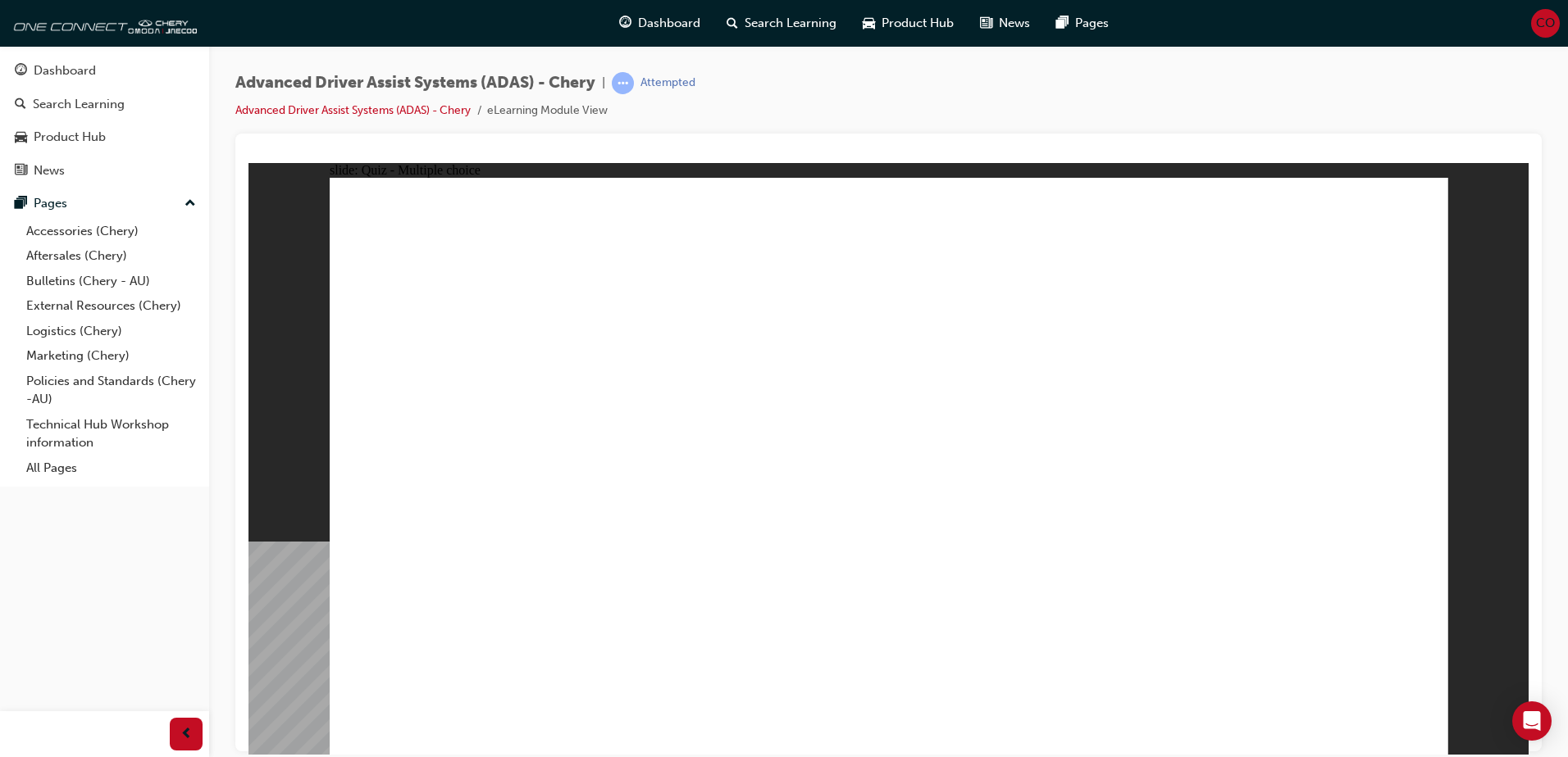
drag, startPoint x: 899, startPoint y: 238, endPoint x: 919, endPoint y: 543, distance: 305.7
drag, startPoint x: 1234, startPoint y: 284, endPoint x: 985, endPoint y: 538, distance: 355.7
drag, startPoint x: 904, startPoint y: 286, endPoint x: 1108, endPoint y: 543, distance: 328.1
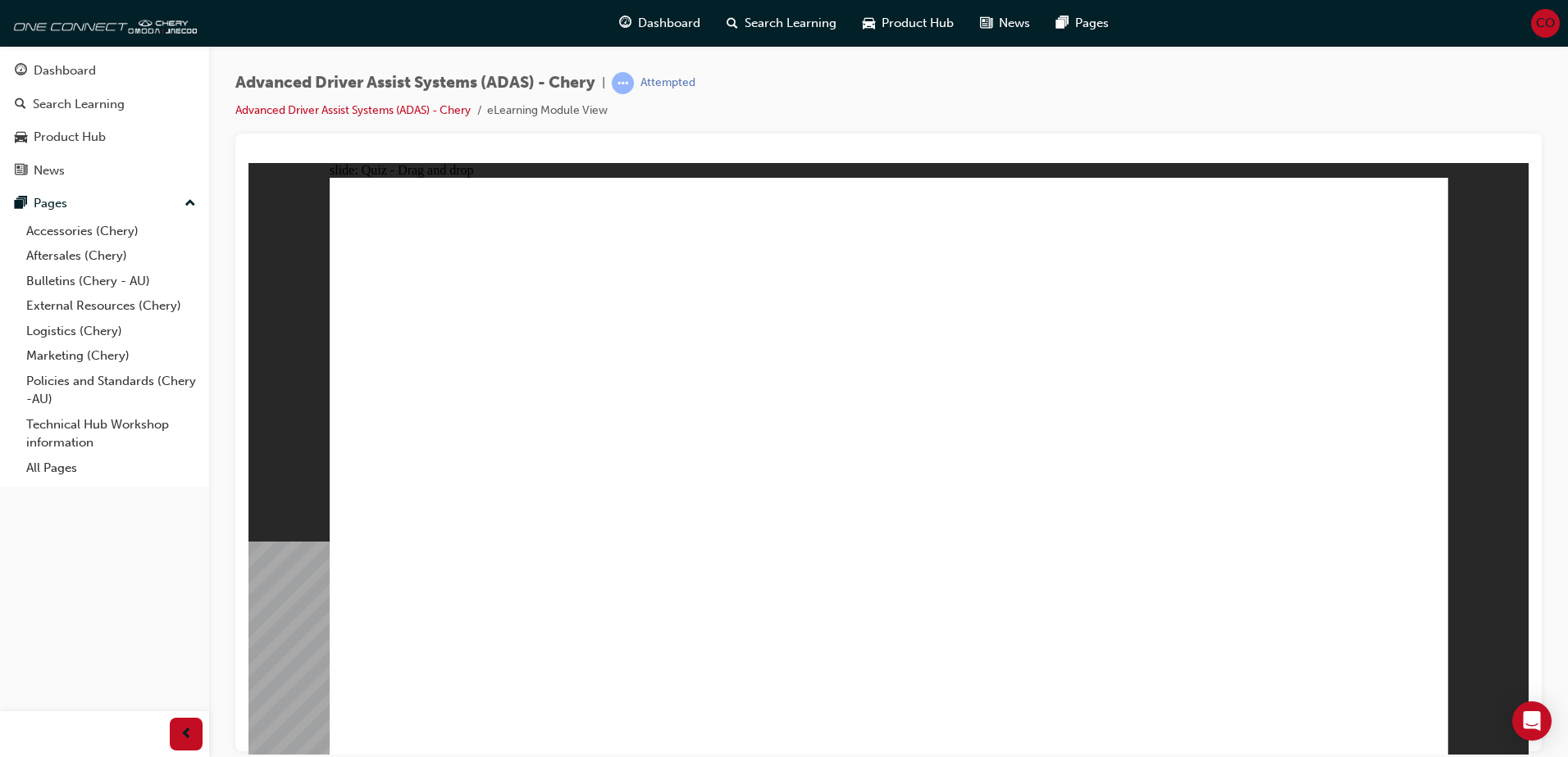
drag, startPoint x: 1022, startPoint y: 232, endPoint x: 1204, endPoint y: 534, distance: 352.6
drag, startPoint x: 1024, startPoint y: 280, endPoint x: 468, endPoint y: 546, distance: 616.4
drag, startPoint x: 1131, startPoint y: 236, endPoint x: 561, endPoint y: 533, distance: 642.7
drag, startPoint x: 1137, startPoint y: 291, endPoint x: 669, endPoint y: 540, distance: 530.1
drag, startPoint x: 1262, startPoint y: 244, endPoint x: 762, endPoint y: 539, distance: 580.5
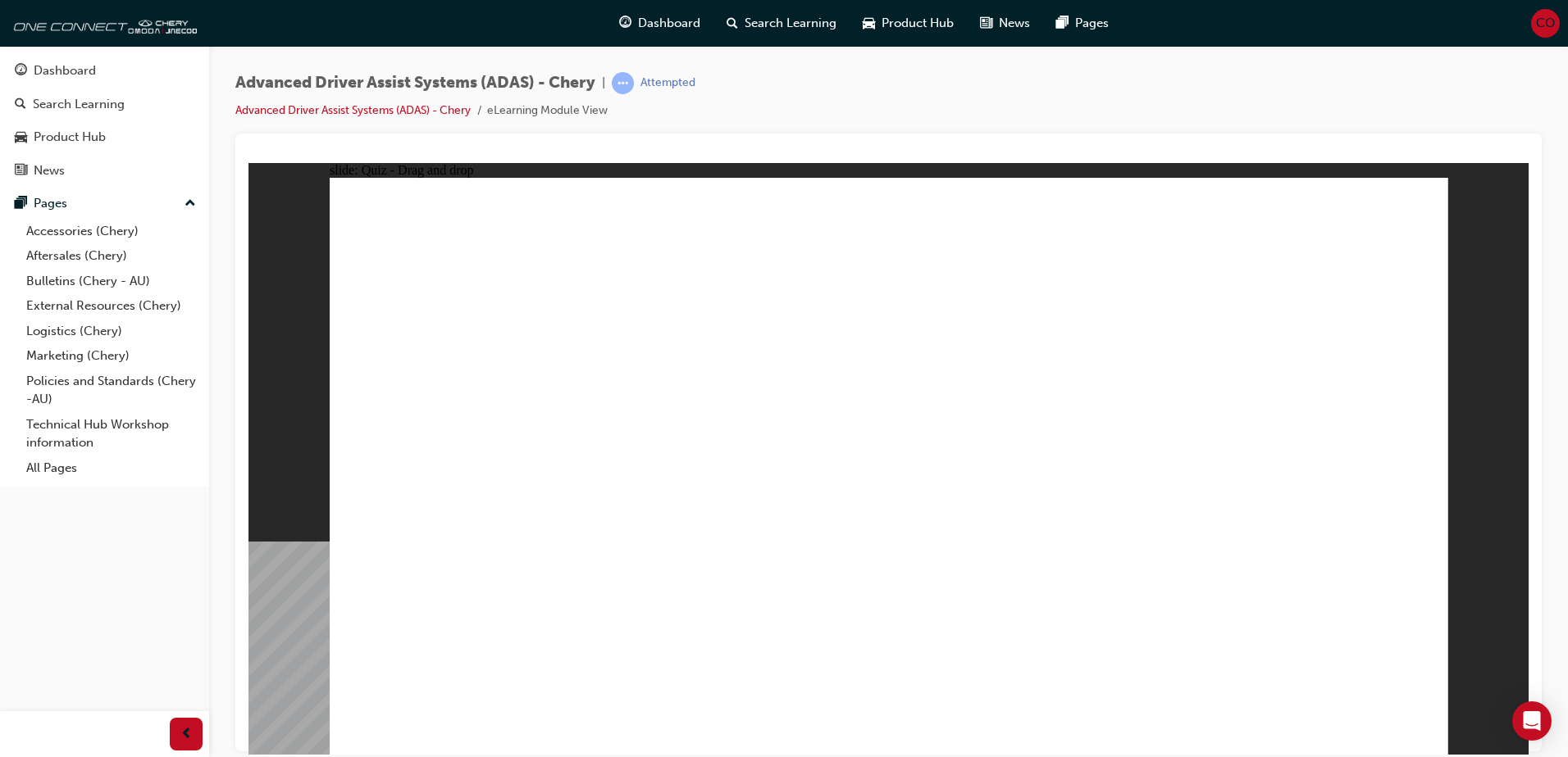
drag, startPoint x: 836, startPoint y: 629, endPoint x: 826, endPoint y: 253, distance: 376.1
drag, startPoint x: 624, startPoint y: 651, endPoint x: 863, endPoint y: 392, distance: 352.4
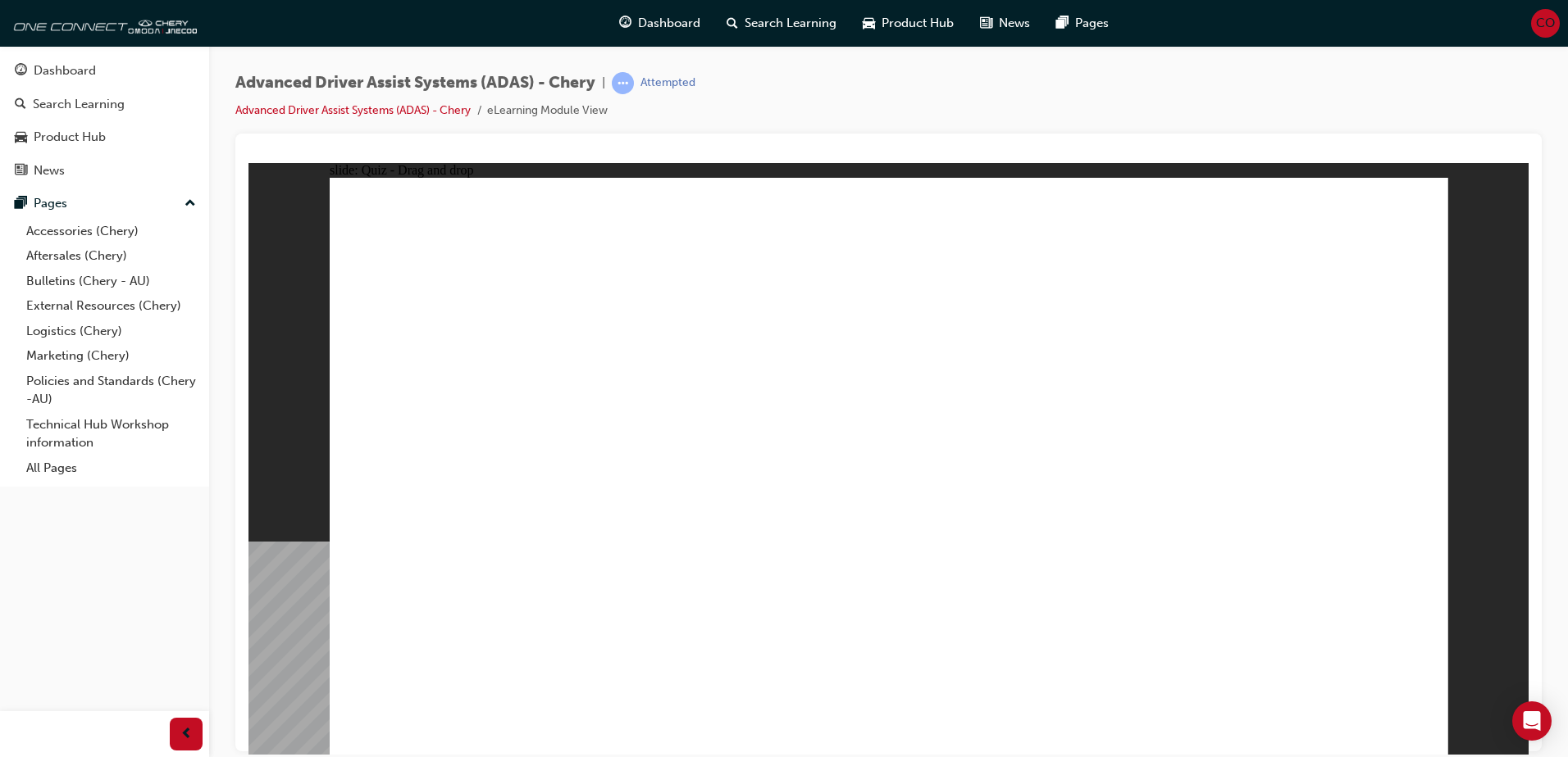
drag, startPoint x: 1020, startPoint y: 614, endPoint x: 1188, endPoint y: 289, distance: 365.9
drag, startPoint x: 1182, startPoint y: 628, endPoint x: 1209, endPoint y: 396, distance: 233.6
drag, startPoint x: 492, startPoint y: 632, endPoint x: 1226, endPoint y: 323, distance: 796.4
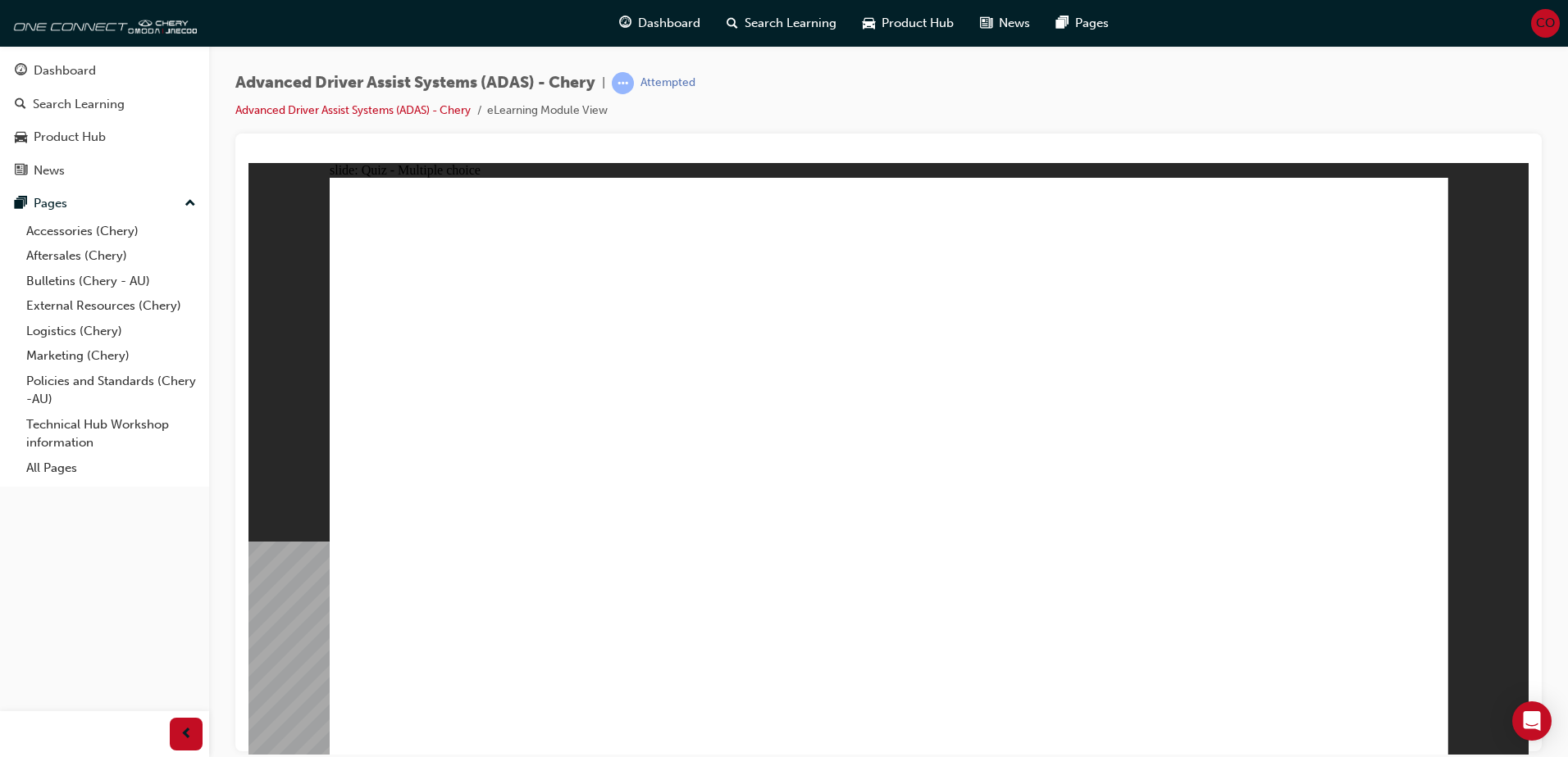
checkbox input "true"
drag, startPoint x: 904, startPoint y: 283, endPoint x: 914, endPoint y: 540, distance: 257.2
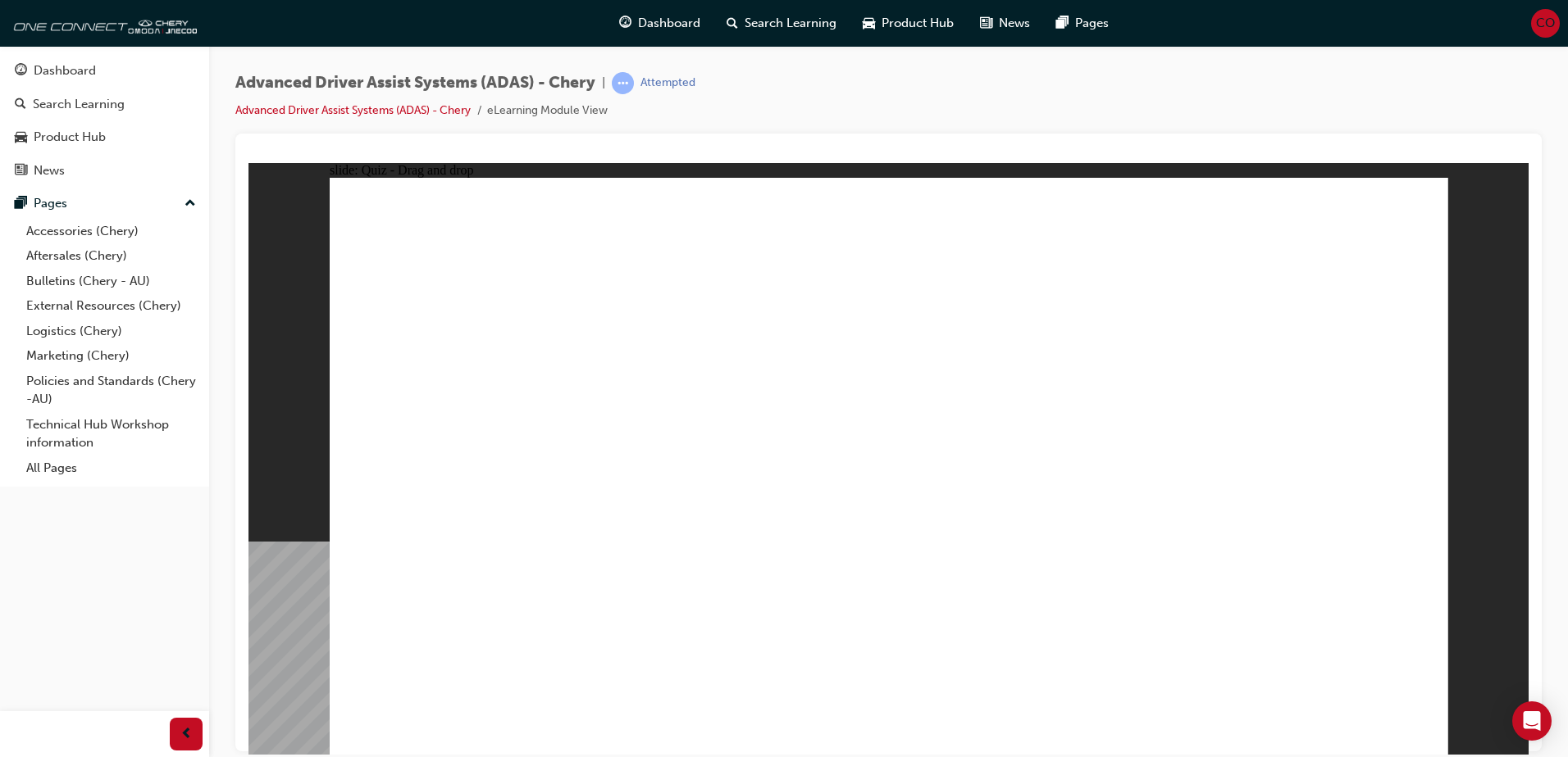
drag, startPoint x: 896, startPoint y: 244, endPoint x: 1001, endPoint y: 555, distance: 328.2
drag, startPoint x: 1027, startPoint y: 292, endPoint x: 1052, endPoint y: 296, distance: 25.3
drag, startPoint x: 1043, startPoint y: 244, endPoint x: 1138, endPoint y: 540, distance: 310.9
drag, startPoint x: 1245, startPoint y: 296, endPoint x: 1201, endPoint y: 551, distance: 258.8
drag, startPoint x: 1023, startPoint y: 290, endPoint x: 527, endPoint y: 558, distance: 563.8
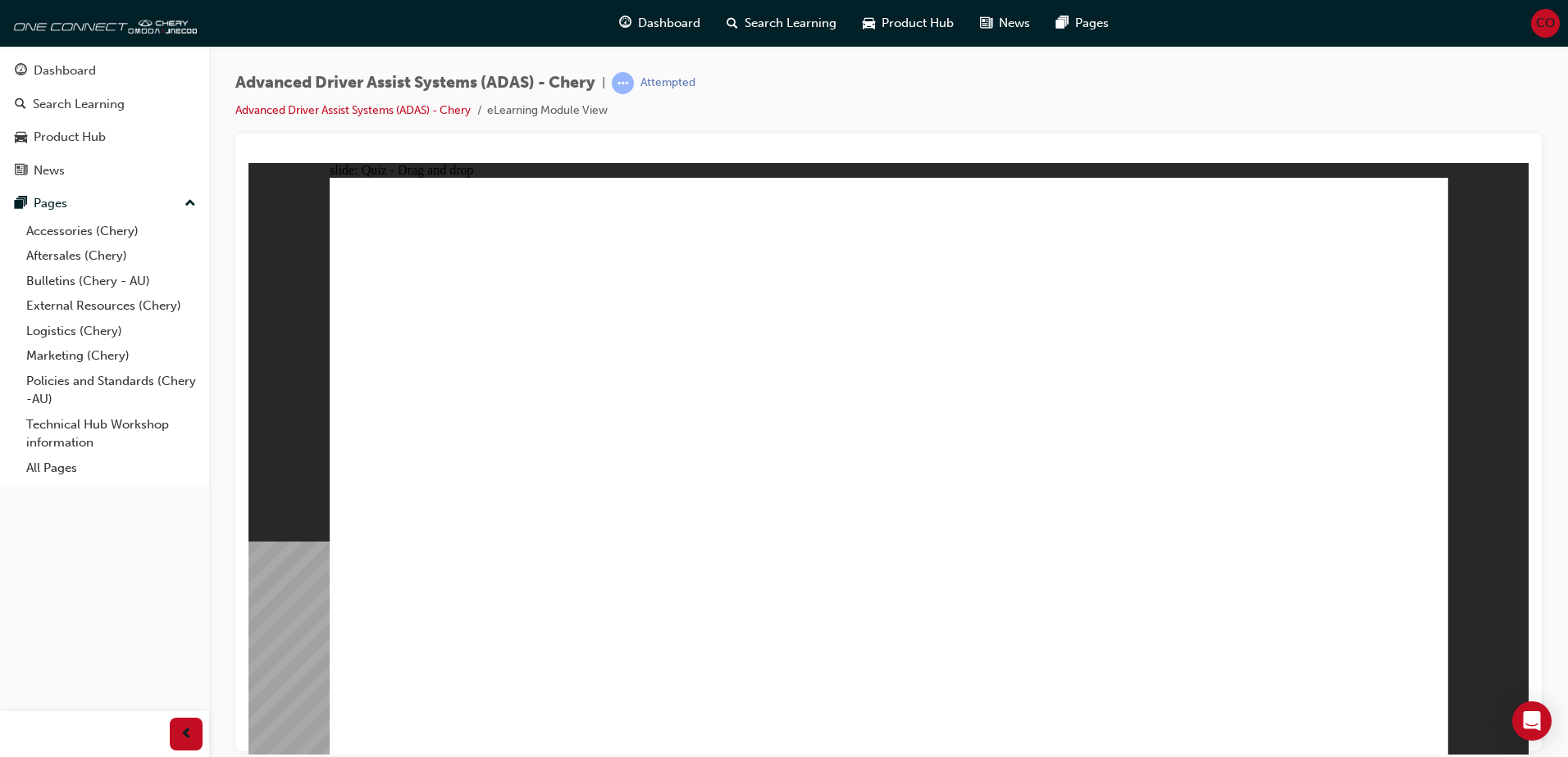
drag, startPoint x: 1107, startPoint y: 239, endPoint x: 547, endPoint y: 541, distance: 636.2
drag, startPoint x: 1137, startPoint y: 285, endPoint x: 661, endPoint y: 538, distance: 539.1
drag, startPoint x: 1274, startPoint y: 242, endPoint x: 770, endPoint y: 544, distance: 587.6
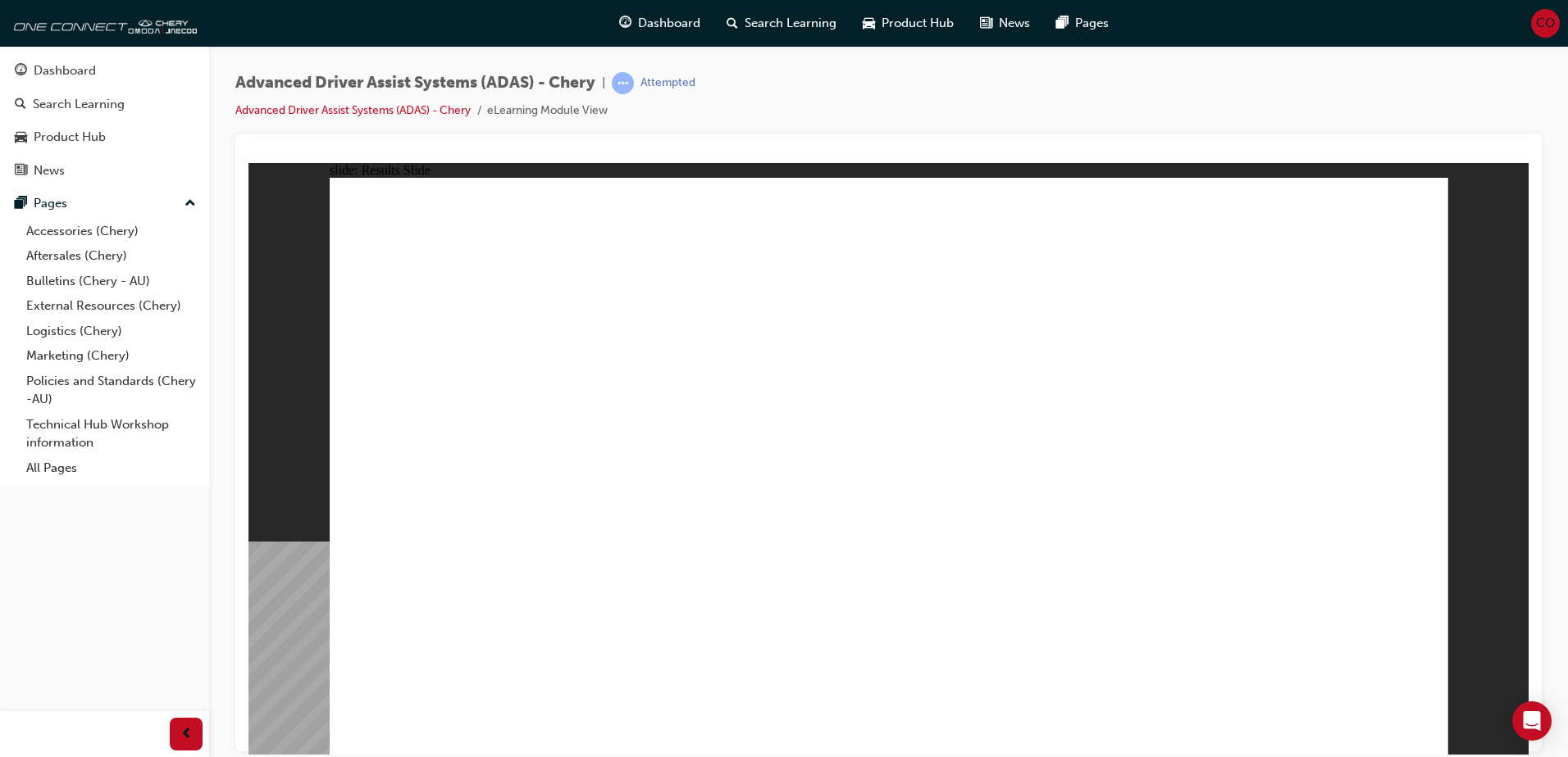
drag, startPoint x: 883, startPoint y: 502, endPoint x: 851, endPoint y: 348, distance: 157.3
drag, startPoint x: 641, startPoint y: 639, endPoint x: 817, endPoint y: 375, distance: 317.3
drag, startPoint x: 489, startPoint y: 624, endPoint x: 1236, endPoint y: 247, distance: 836.7
drag, startPoint x: 996, startPoint y: 630, endPoint x: 1235, endPoint y: 347, distance: 370.4
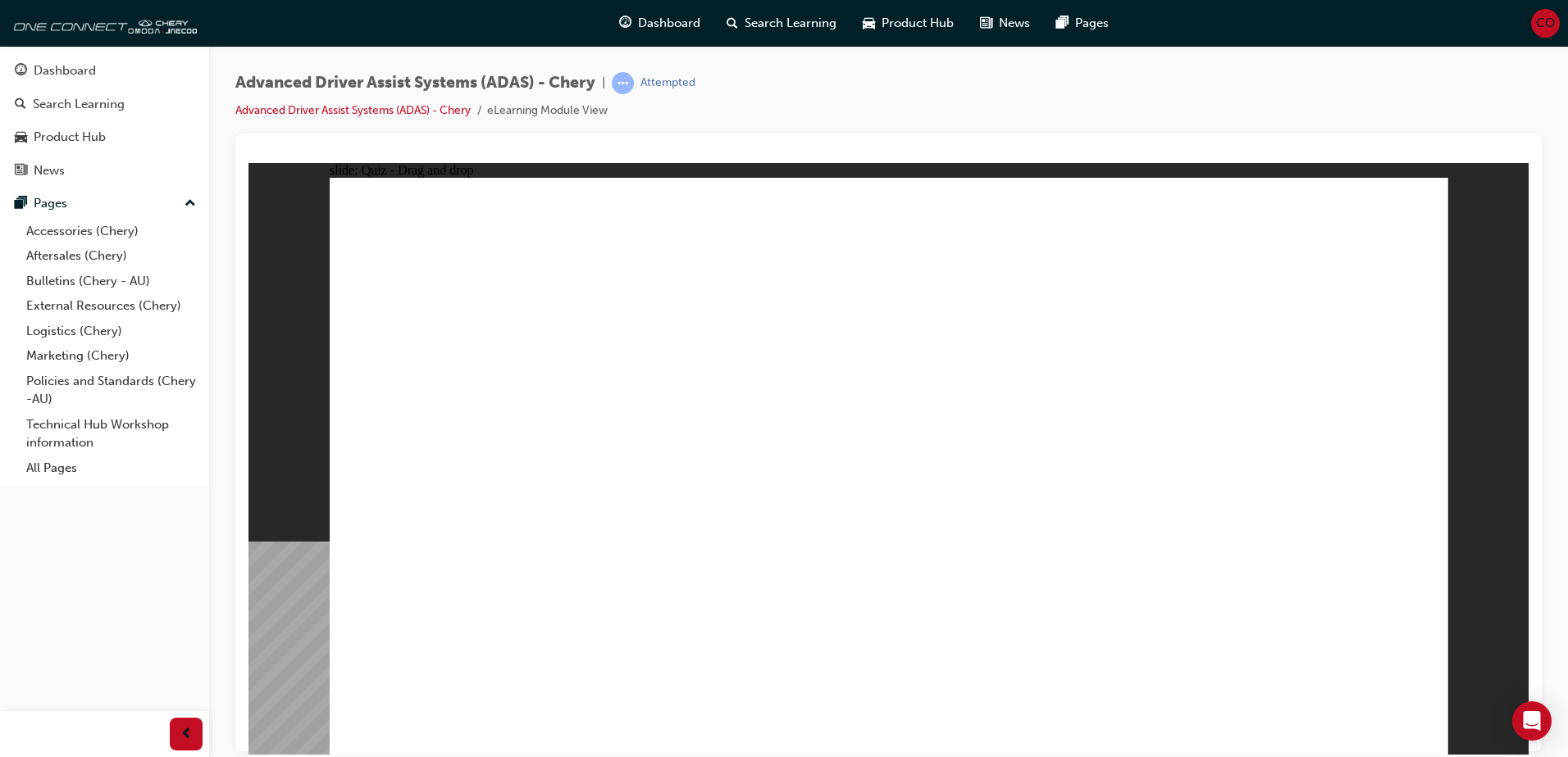
drag, startPoint x: 1209, startPoint y: 634, endPoint x: 1208, endPoint y: 335, distance: 299.0
checkbox input "true"
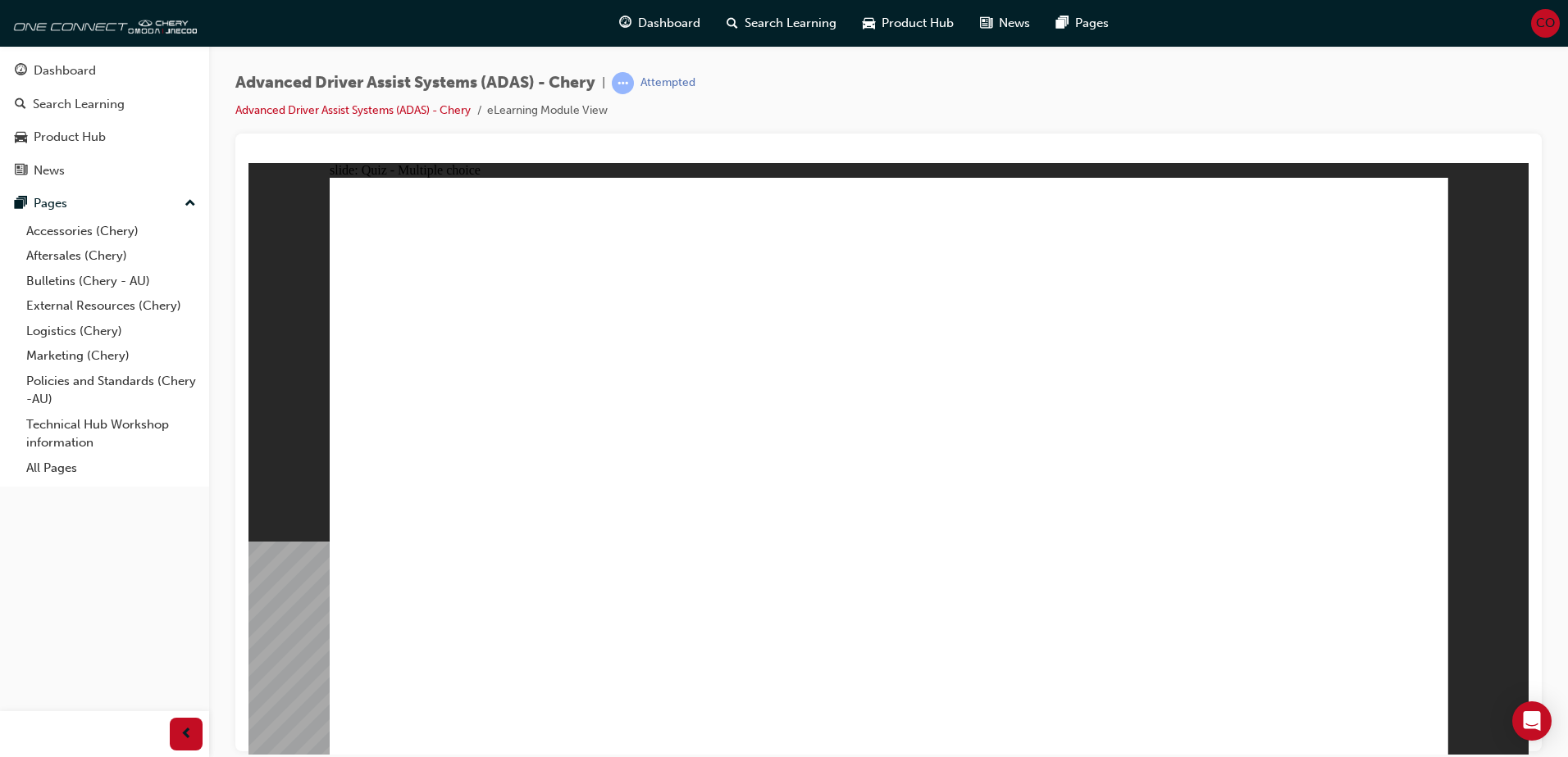
drag, startPoint x: 905, startPoint y: 242, endPoint x: 916, endPoint y: 560, distance: 318.2
drag, startPoint x: 906, startPoint y: 288, endPoint x: 1017, endPoint y: 551, distance: 285.5
drag, startPoint x: 1007, startPoint y: 236, endPoint x: 1092, endPoint y: 536, distance: 311.8
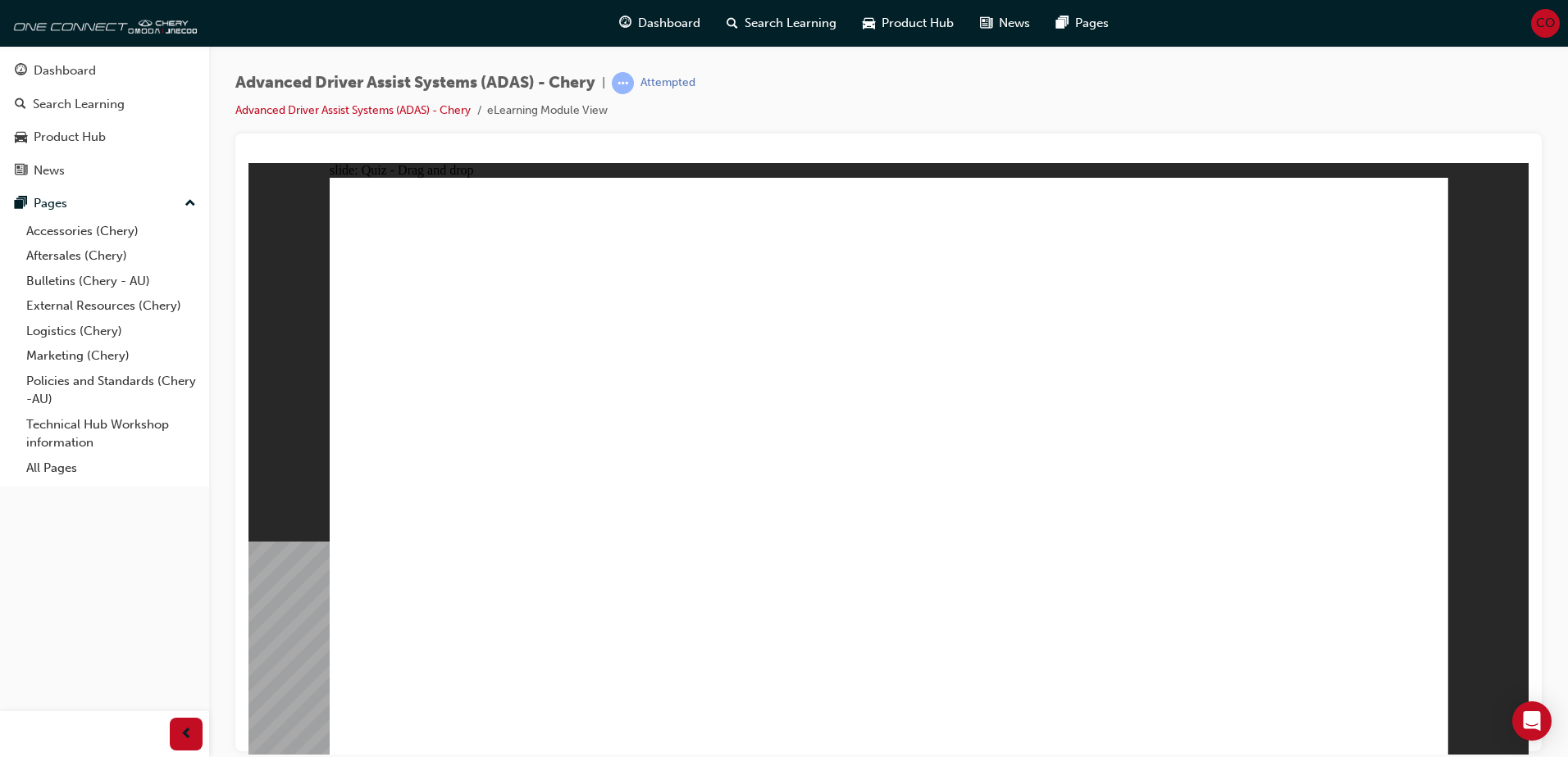
drag, startPoint x: 1232, startPoint y: 293, endPoint x: 1182, endPoint y: 544, distance: 255.9
drag, startPoint x: 1043, startPoint y: 295, endPoint x: 512, endPoint y: 551, distance: 589.5
drag, startPoint x: 1099, startPoint y: 292, endPoint x: 562, endPoint y: 546, distance: 594.0
drag, startPoint x: 1137, startPoint y: 239, endPoint x: 665, endPoint y: 551, distance: 565.8
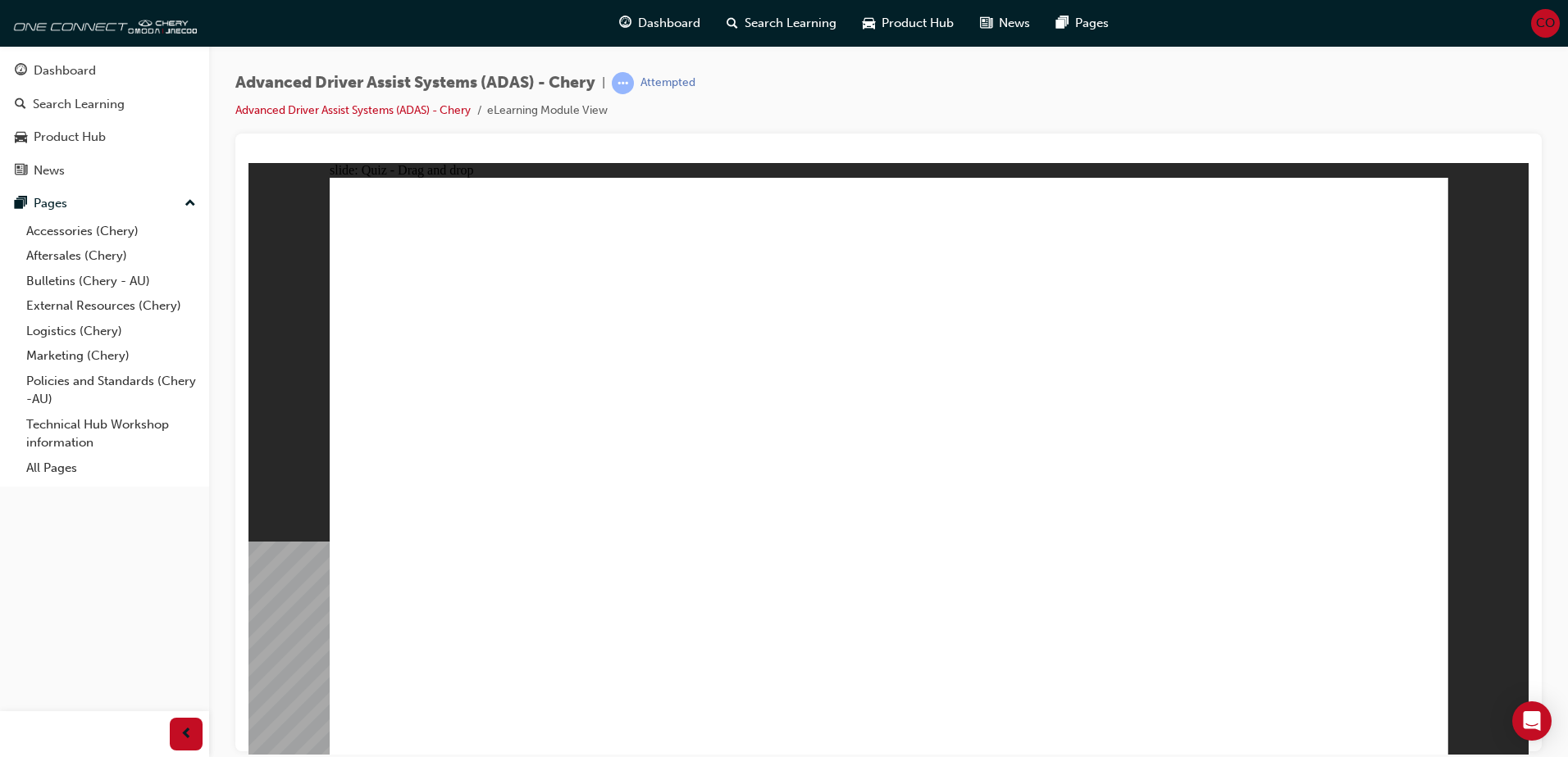
drag, startPoint x: 1234, startPoint y: 241, endPoint x: 749, endPoint y: 537, distance: 568.2
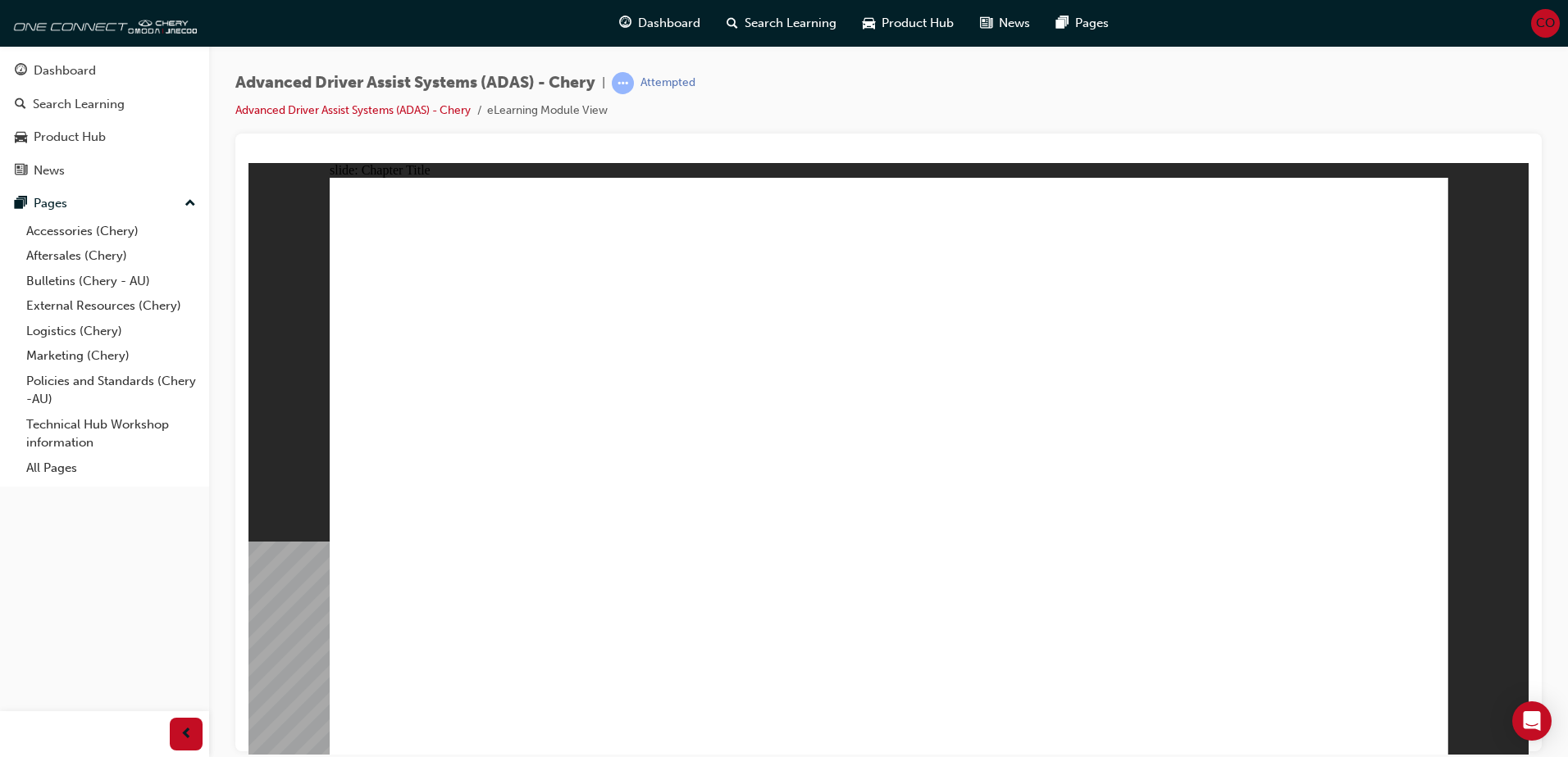
drag, startPoint x: 810, startPoint y: 623, endPoint x: 863, endPoint y: 294, distance: 333.2
drag, startPoint x: 660, startPoint y: 620, endPoint x: 878, endPoint y: 324, distance: 367.6
drag, startPoint x: 553, startPoint y: 612, endPoint x: 1221, endPoint y: 285, distance: 743.7
drag, startPoint x: 1090, startPoint y: 529, endPoint x: 1194, endPoint y: 313, distance: 239.7
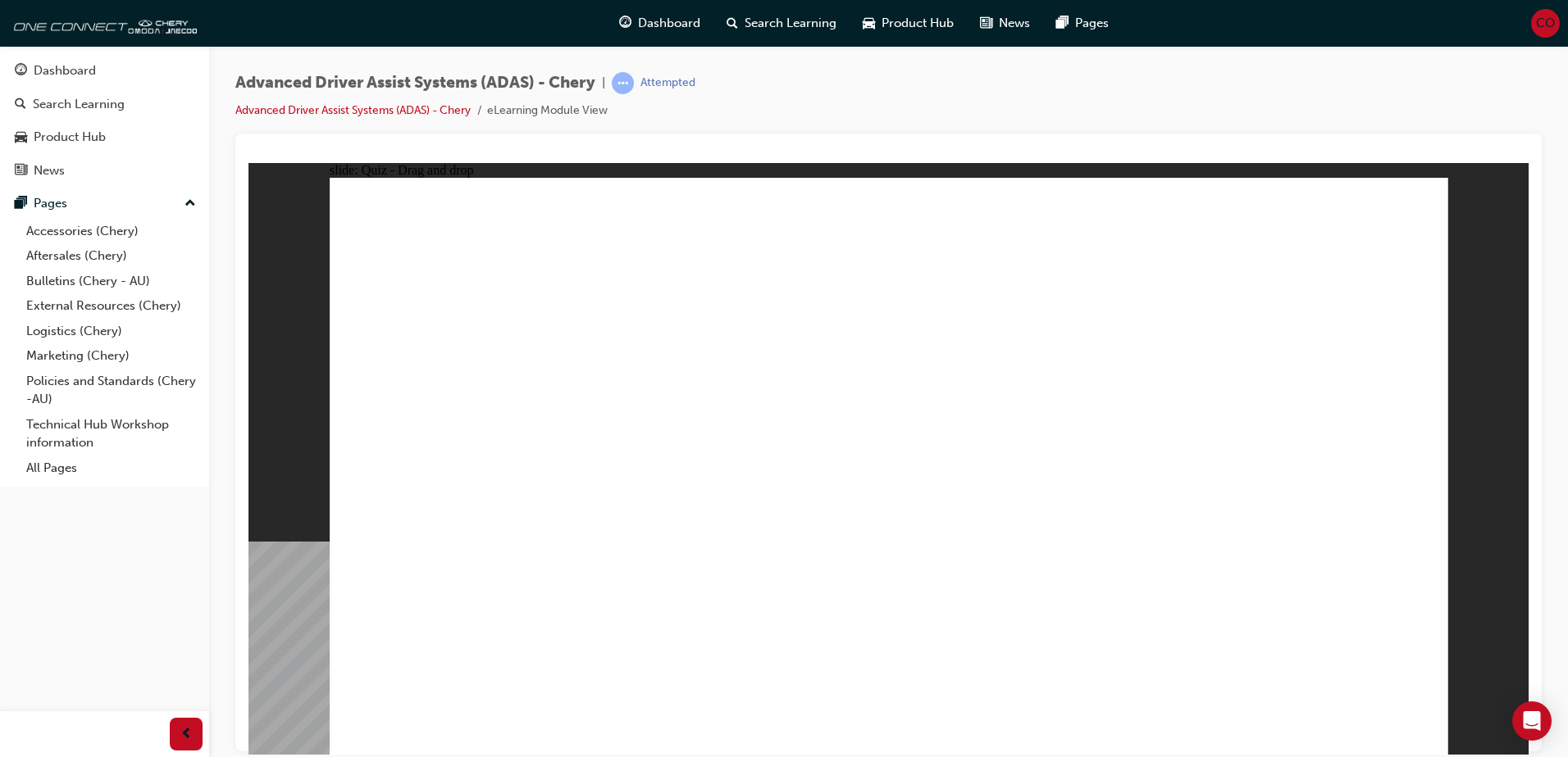
drag, startPoint x: 1147, startPoint y: 631, endPoint x: 1182, endPoint y: 352, distance: 281.2
checkbox input "true"
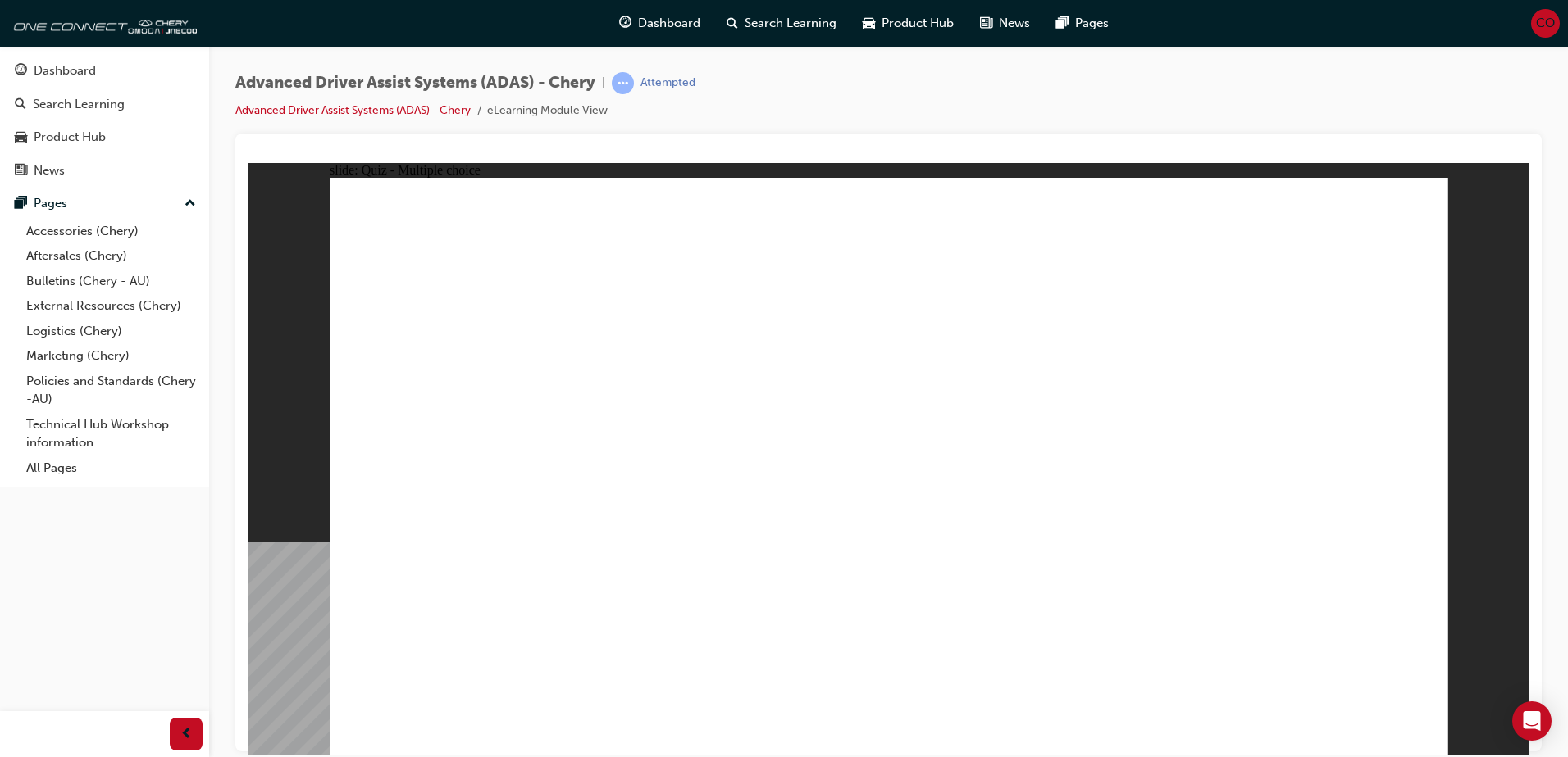
checkbox input "true"
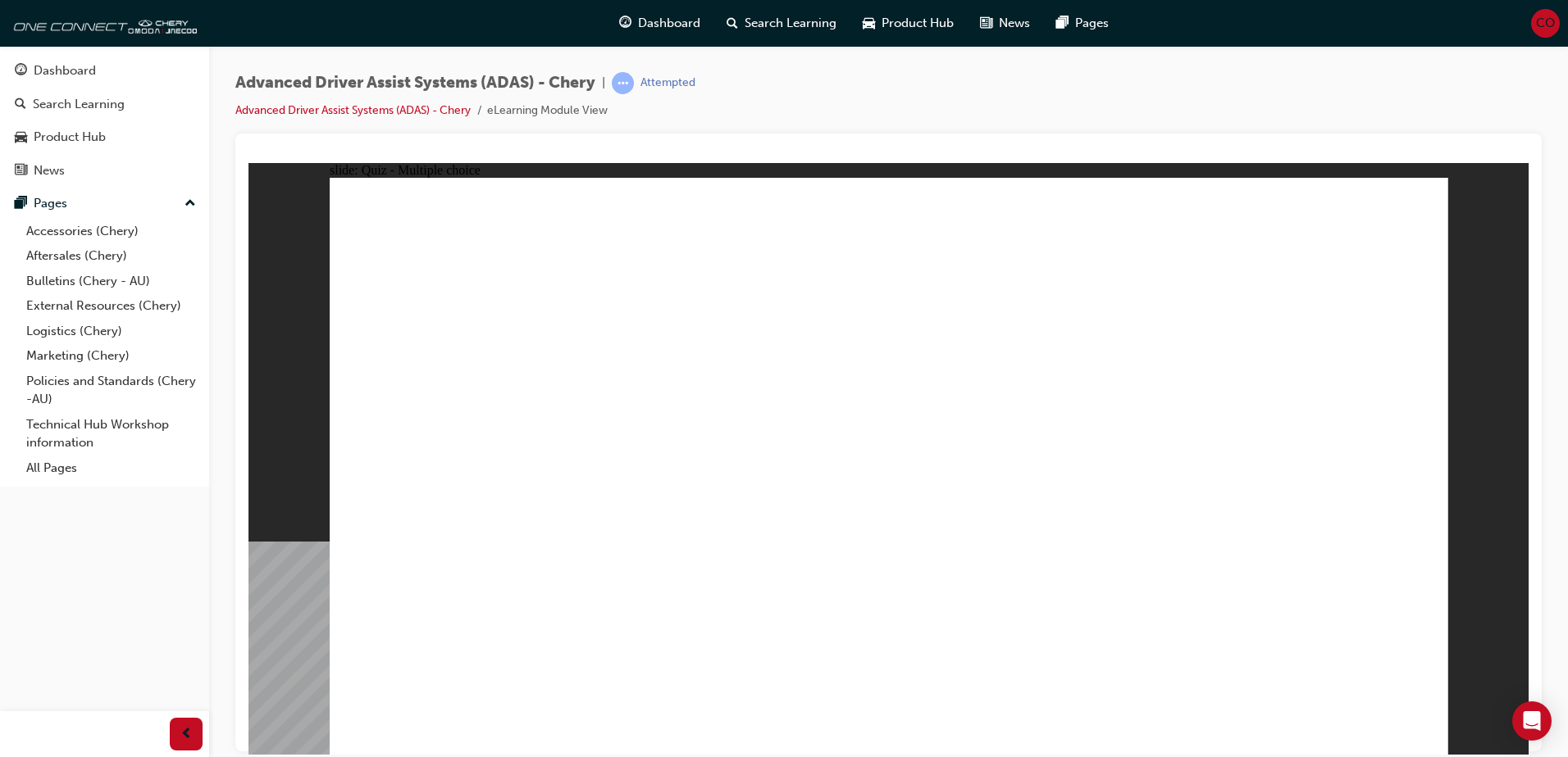
checkbox input "true"
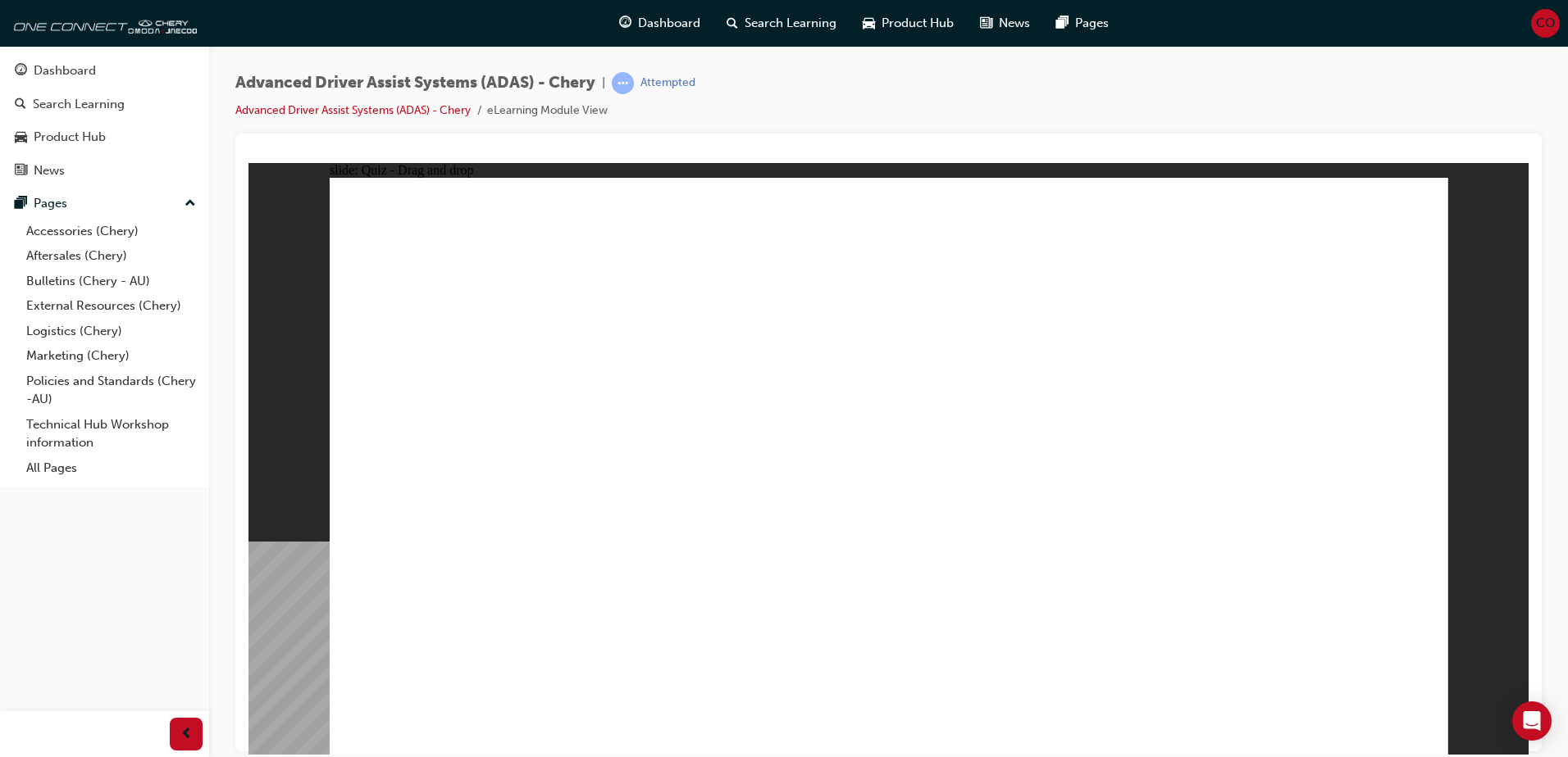
drag, startPoint x: 914, startPoint y: 242, endPoint x: 937, endPoint y: 563, distance: 321.8
drag, startPoint x: 1270, startPoint y: 283, endPoint x: 1047, endPoint y: 547, distance: 345.6
drag, startPoint x: 911, startPoint y: 291, endPoint x: 1116, endPoint y: 546, distance: 327.2
drag, startPoint x: 1016, startPoint y: 243, endPoint x: 1196, endPoint y: 548, distance: 354.2
drag, startPoint x: 1014, startPoint y: 286, endPoint x: 463, endPoint y: 551, distance: 611.4
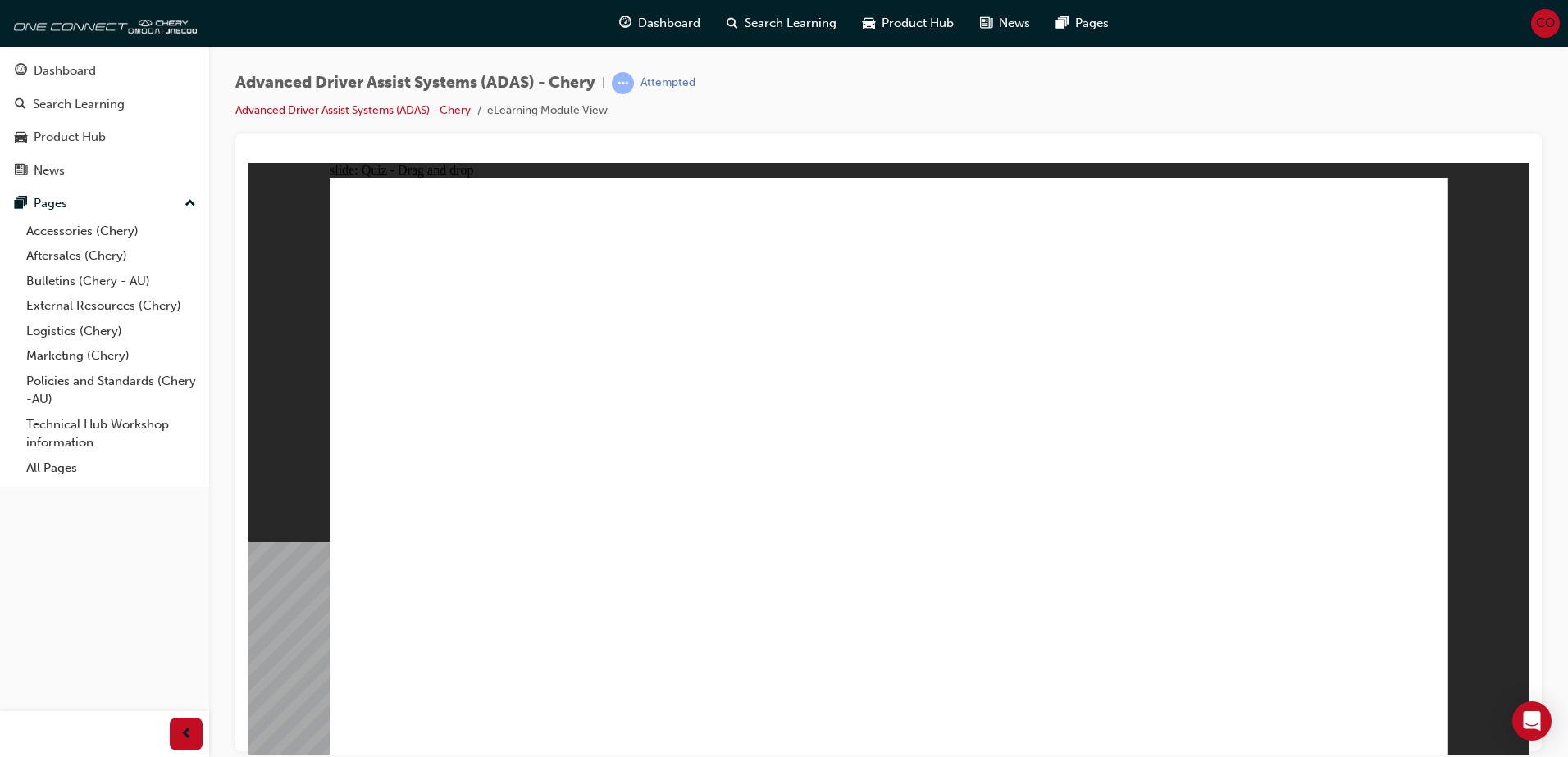
drag, startPoint x: 1115, startPoint y: 297, endPoint x: 580, endPoint y: 579, distance: 604.8
drag, startPoint x: 1120, startPoint y: 244, endPoint x: 681, endPoint y: 547, distance: 533.4
drag, startPoint x: 1231, startPoint y: 233, endPoint x: 737, endPoint y: 533, distance: 578.0
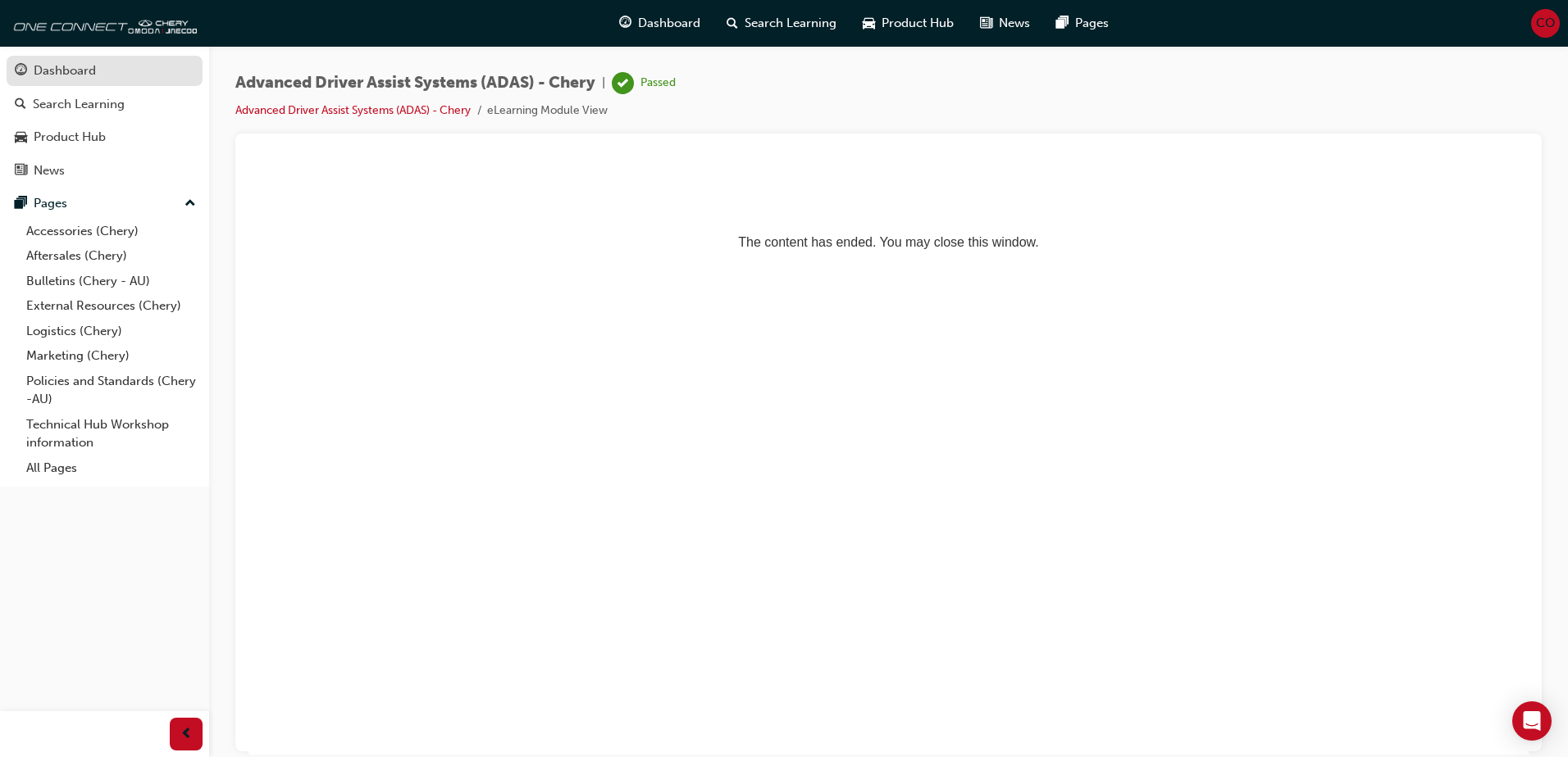
click at [40, 63] on div "Dashboard" at bounding box center [65, 71] width 63 height 19
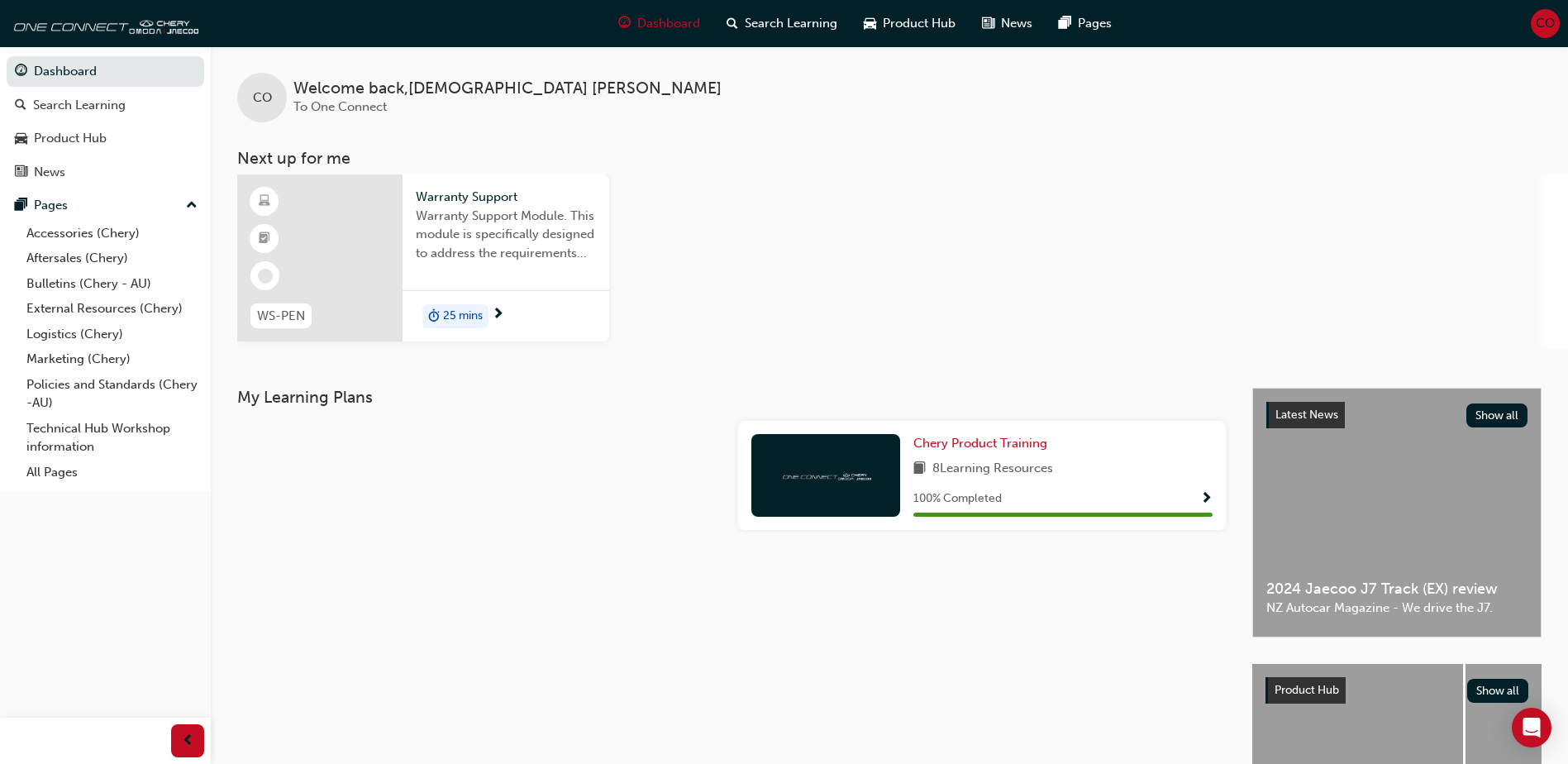
click at [461, 226] on span "Warranty Support Module. This module is specifically designed to address the re…" at bounding box center [505, 235] width 180 height 56
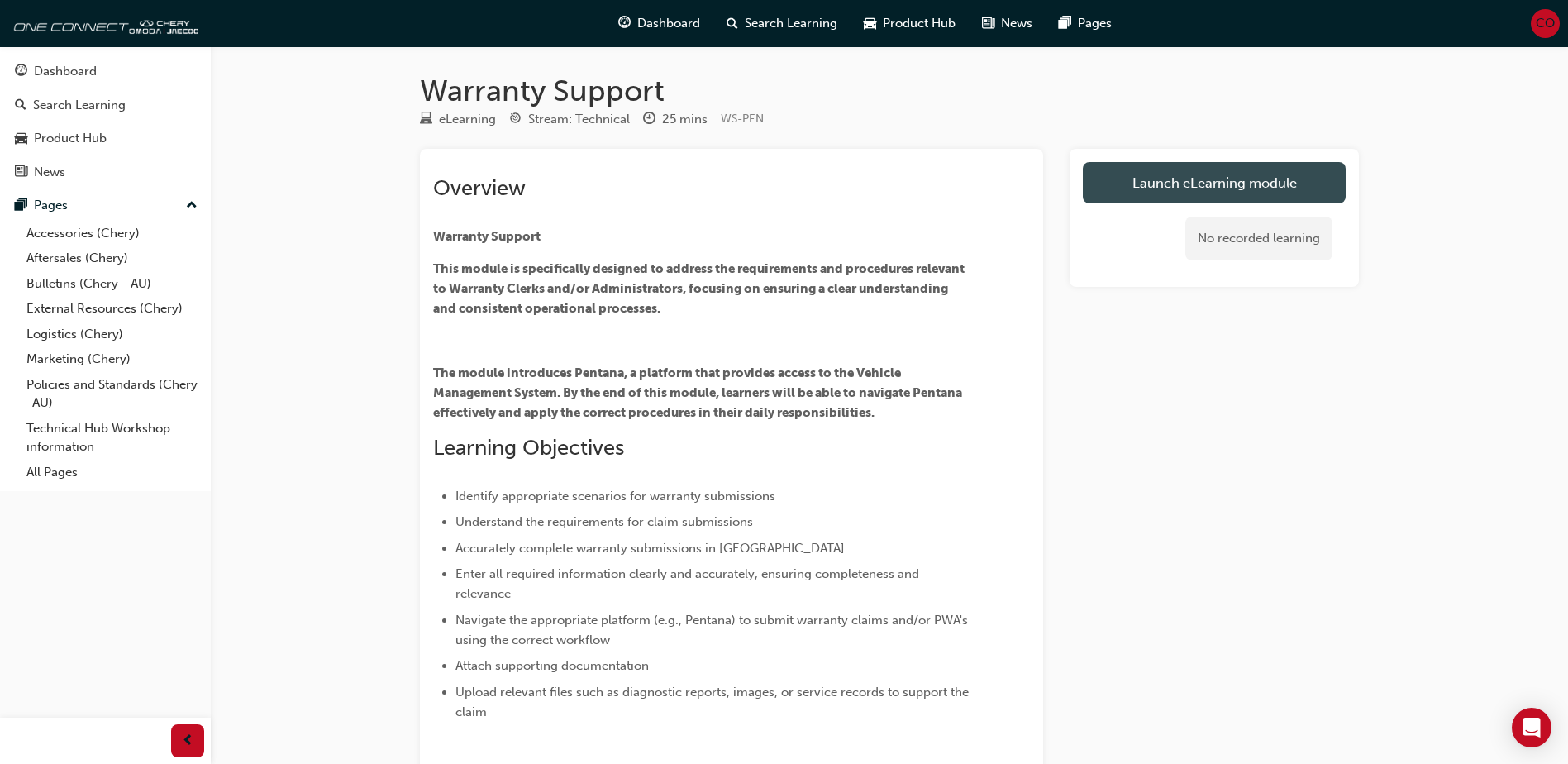
click at [1272, 175] on link "Launch eLearning module" at bounding box center [1215, 183] width 263 height 41
